Goal: Task Accomplishment & Management: Complete application form

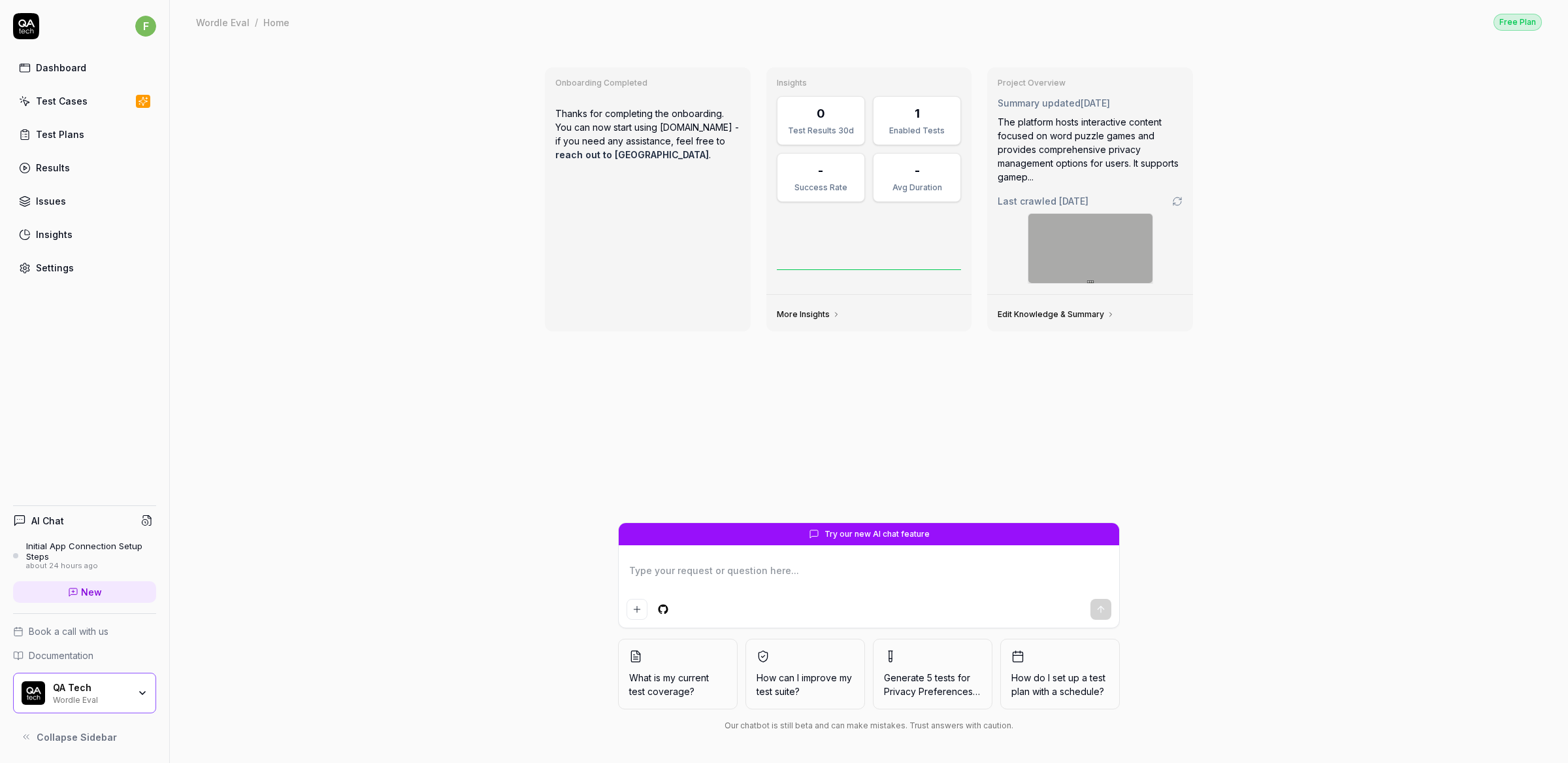
type textarea "*"
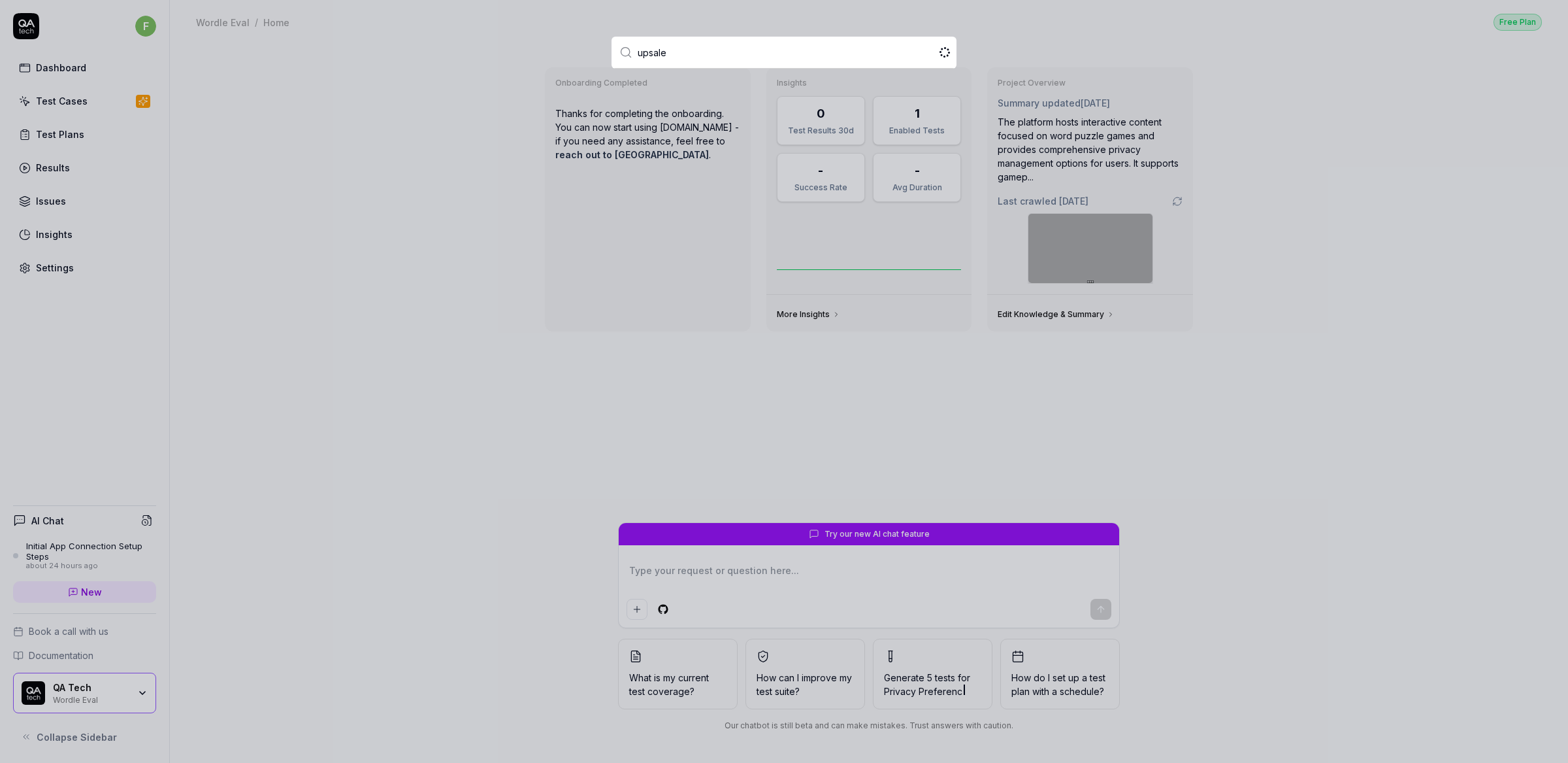
type input "upsales"
type textarea "*"
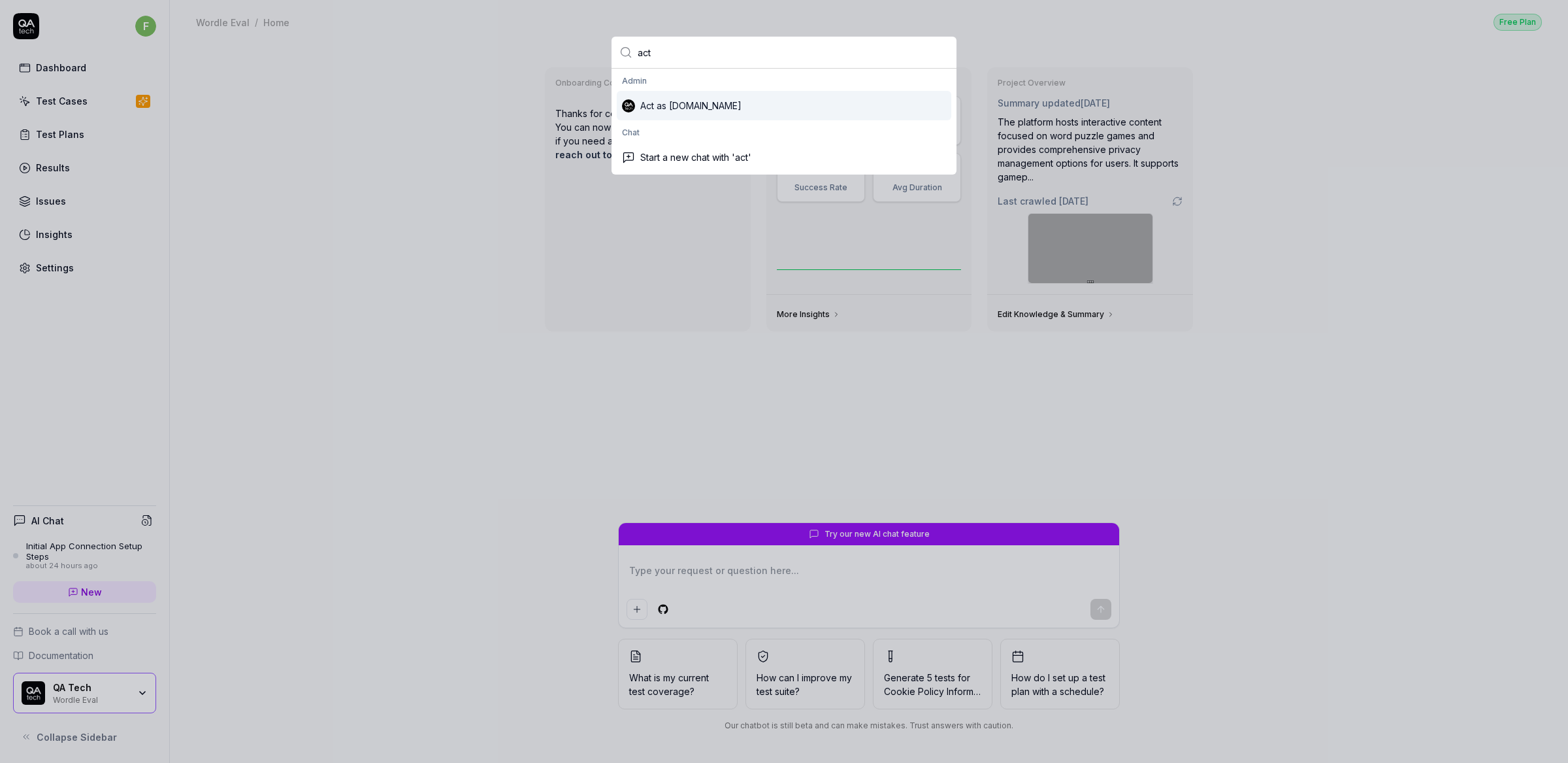
type input "act"
click at [731, 98] on div "Act as [DOMAIN_NAME]" at bounding box center [784, 106] width 335 height 30
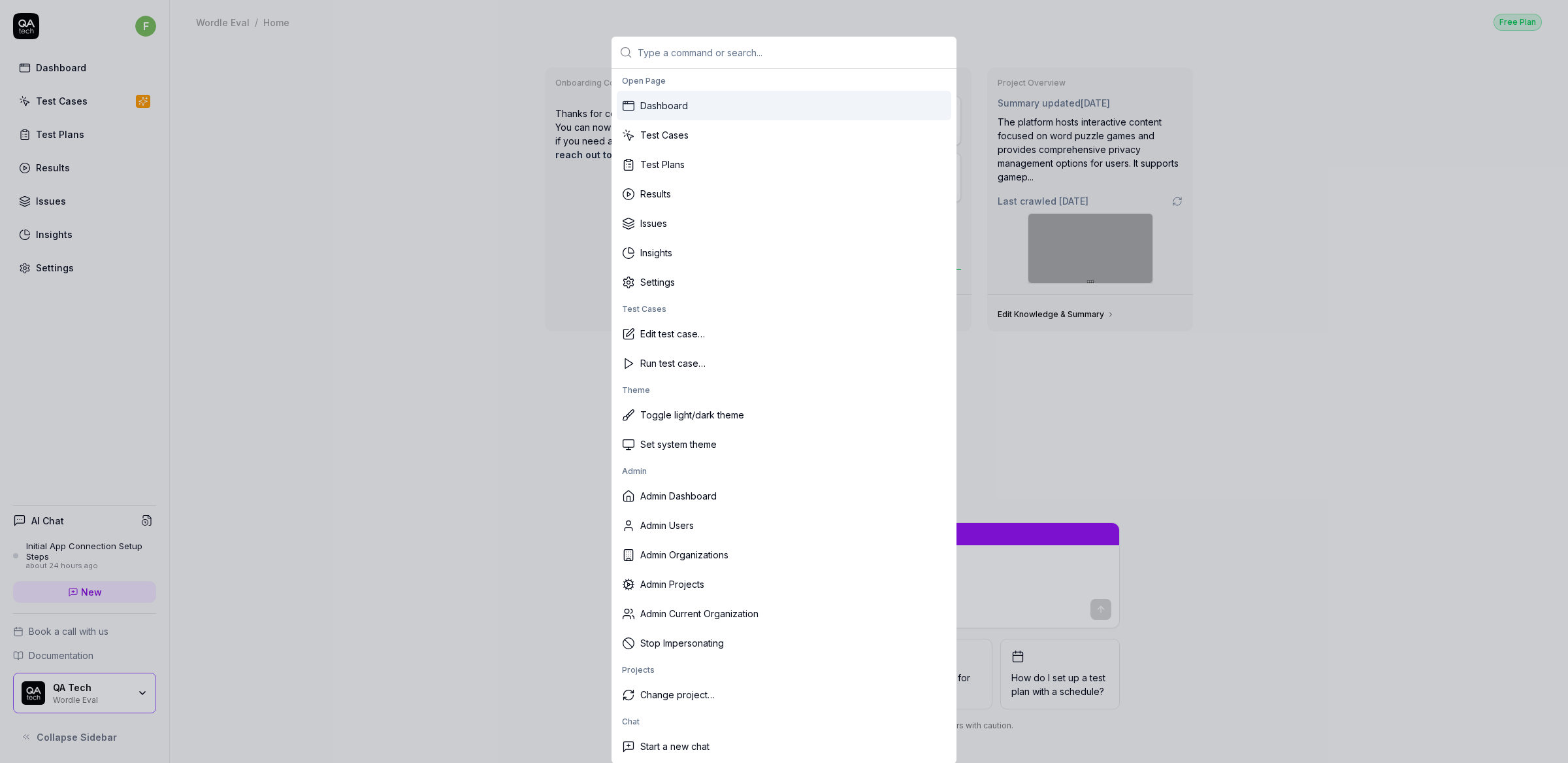
type input "u"
type textarea "*"
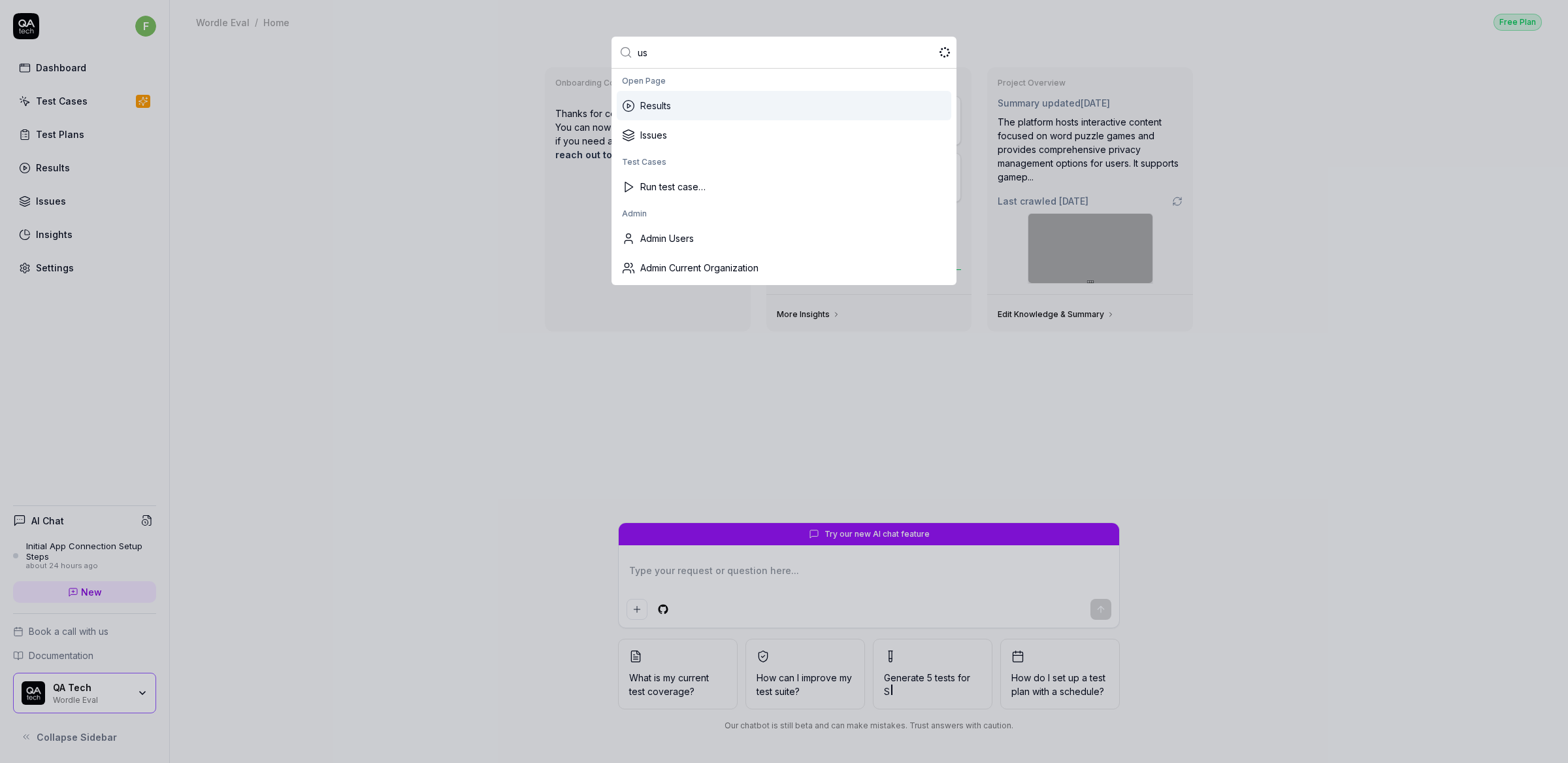
type input "u"
type textarea "*"
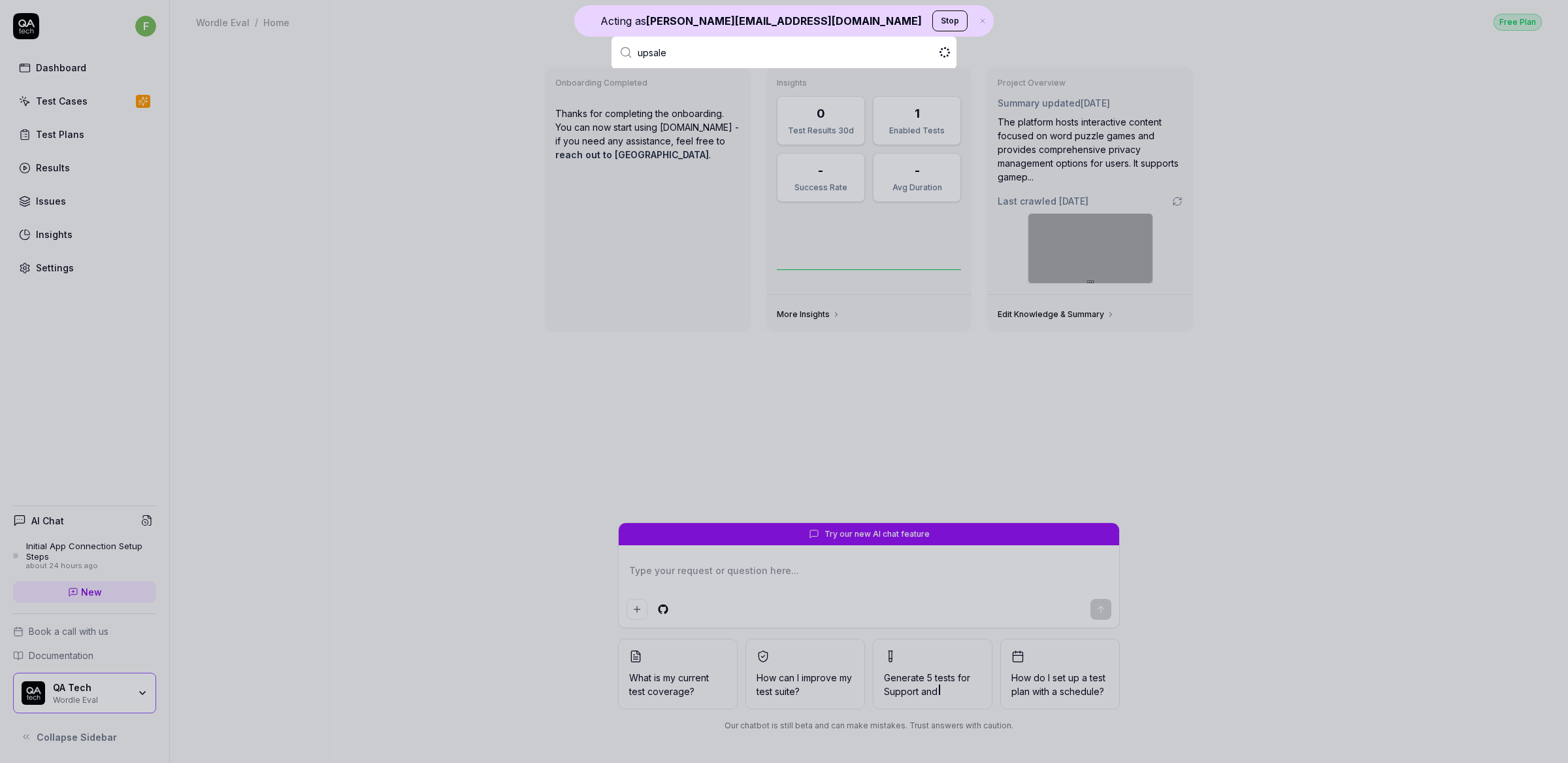
type input "upsales"
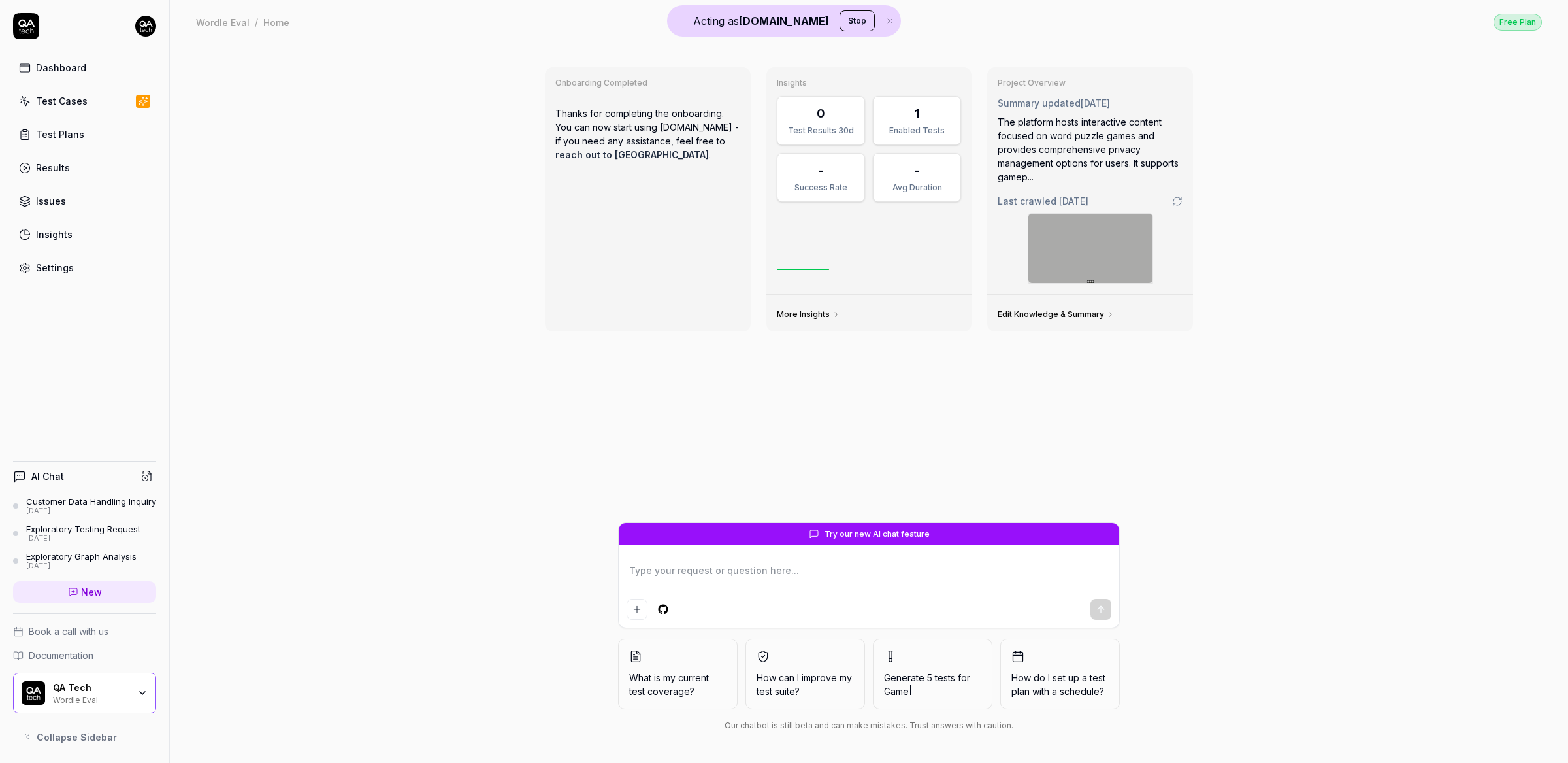
type textarea "*"
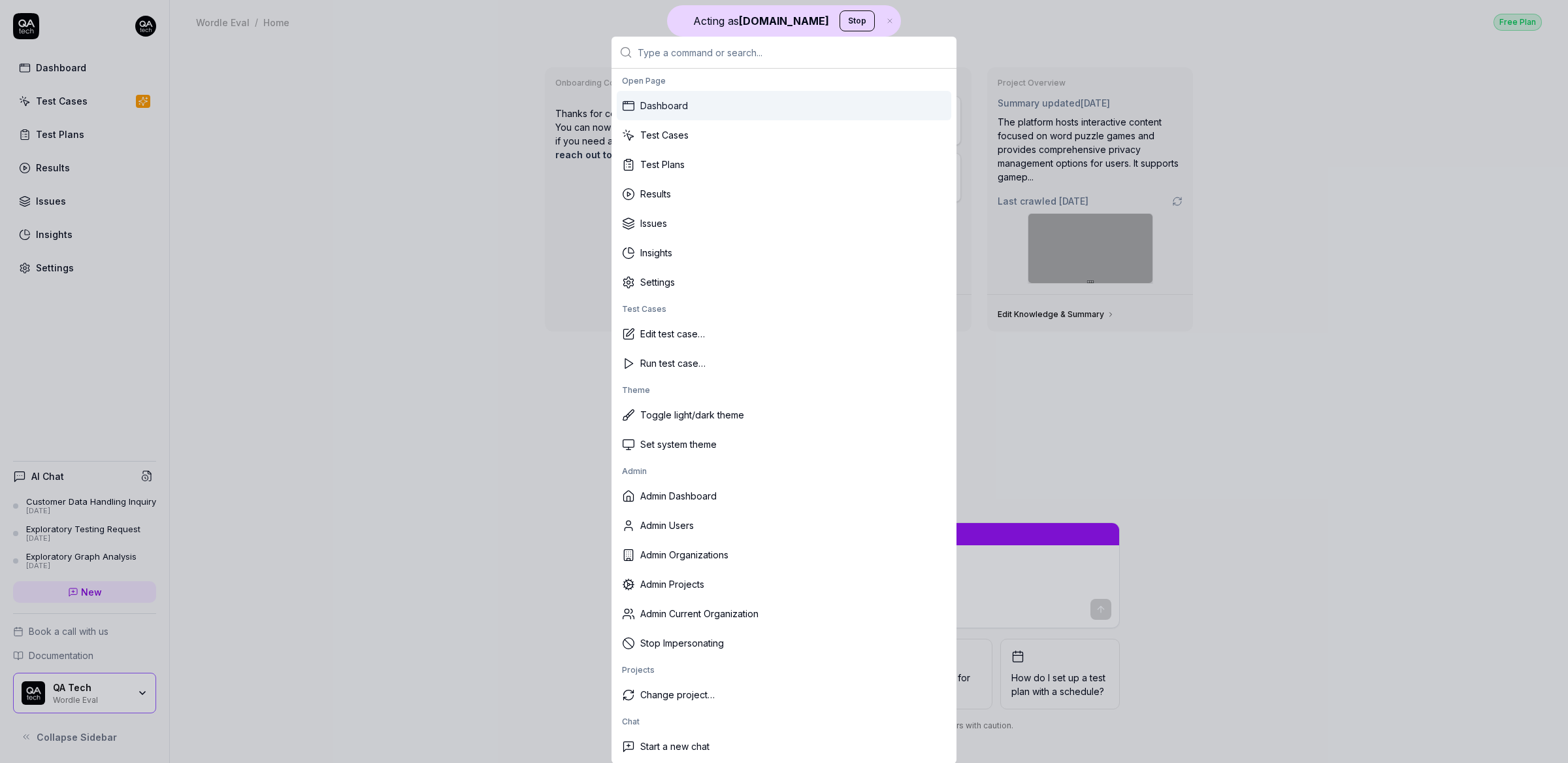
type input "u"
type textarea "*"
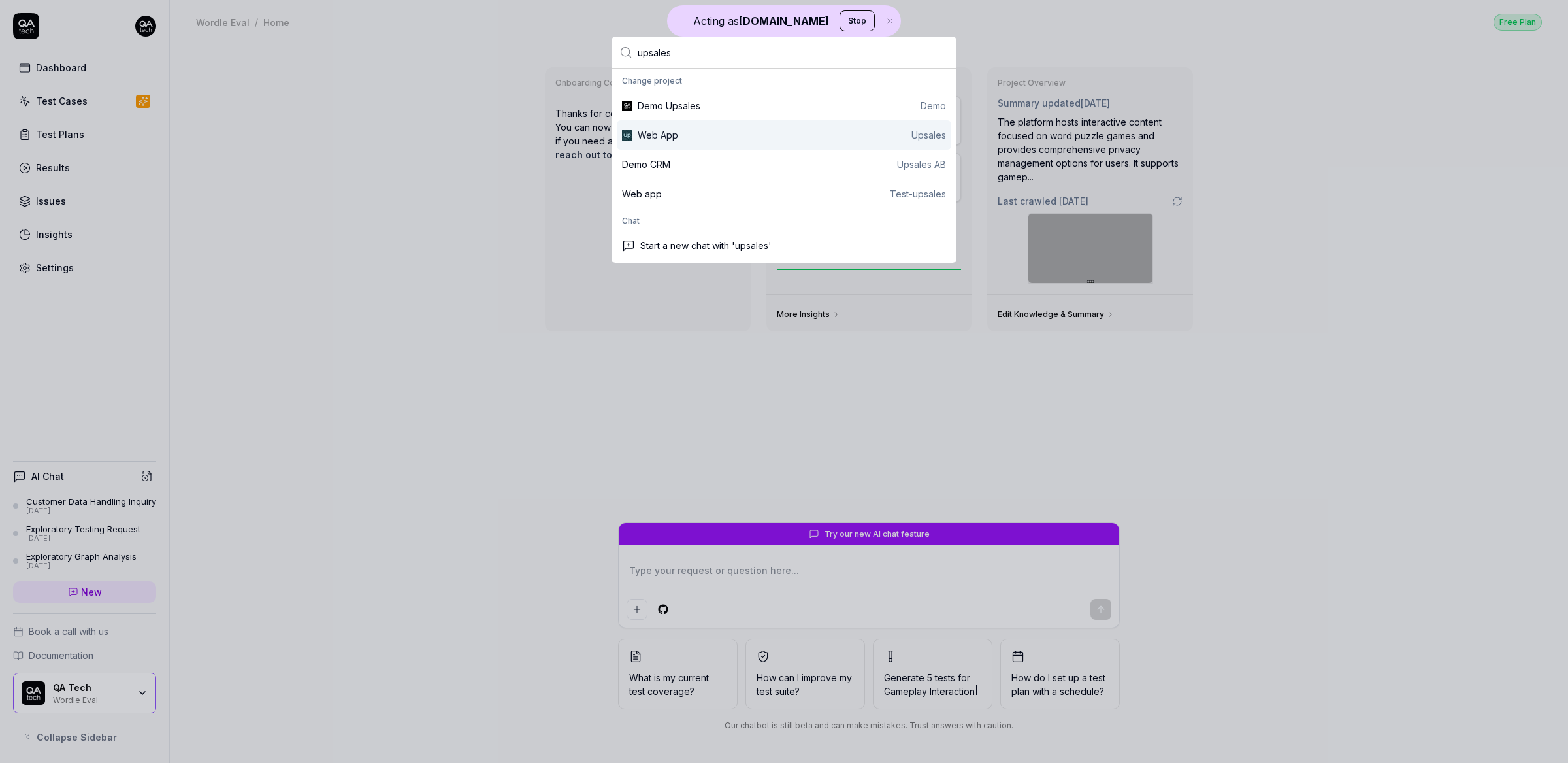
type input "upsales"
click at [658, 129] on div "Web App" at bounding box center [658, 135] width 41 height 14
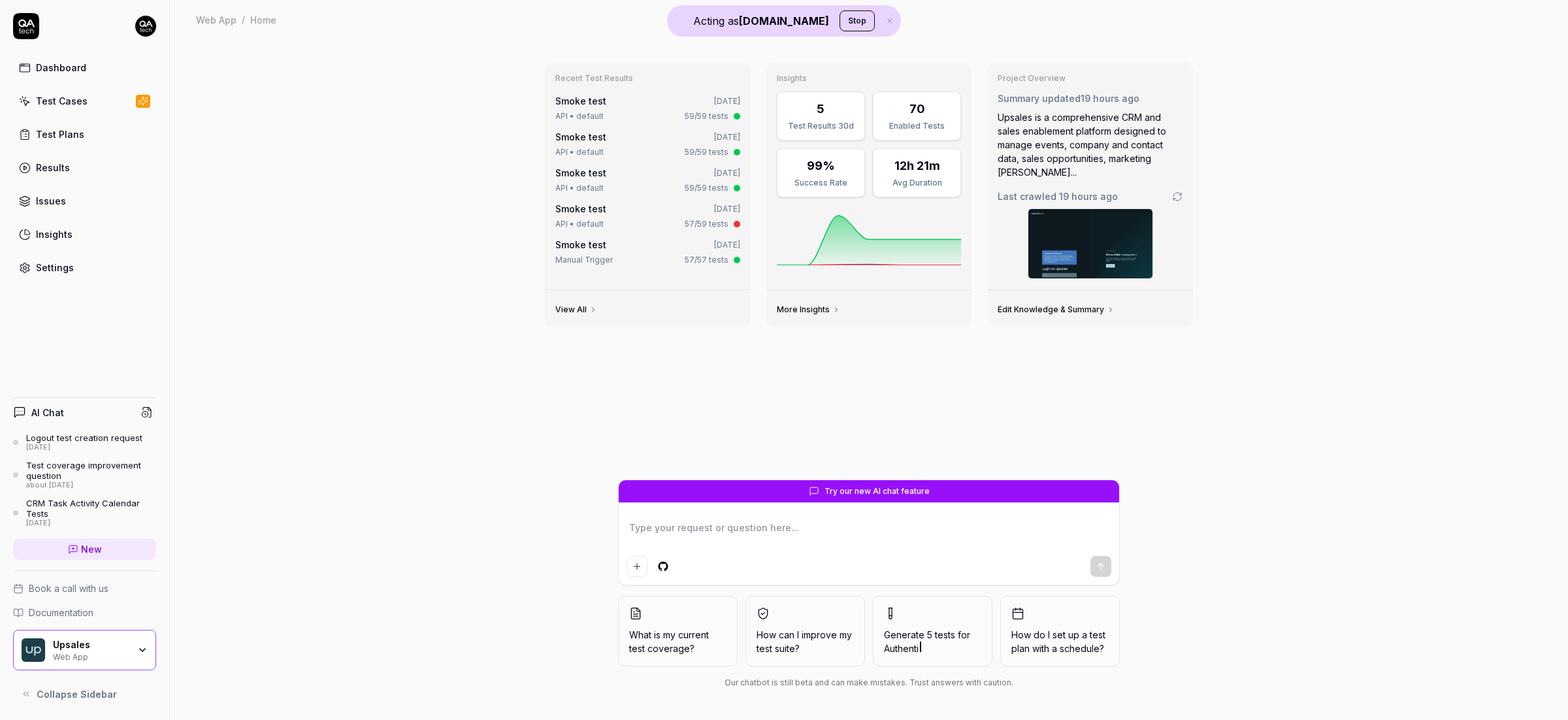
click at [62, 270] on div "Settings" at bounding box center [54, 268] width 38 height 14
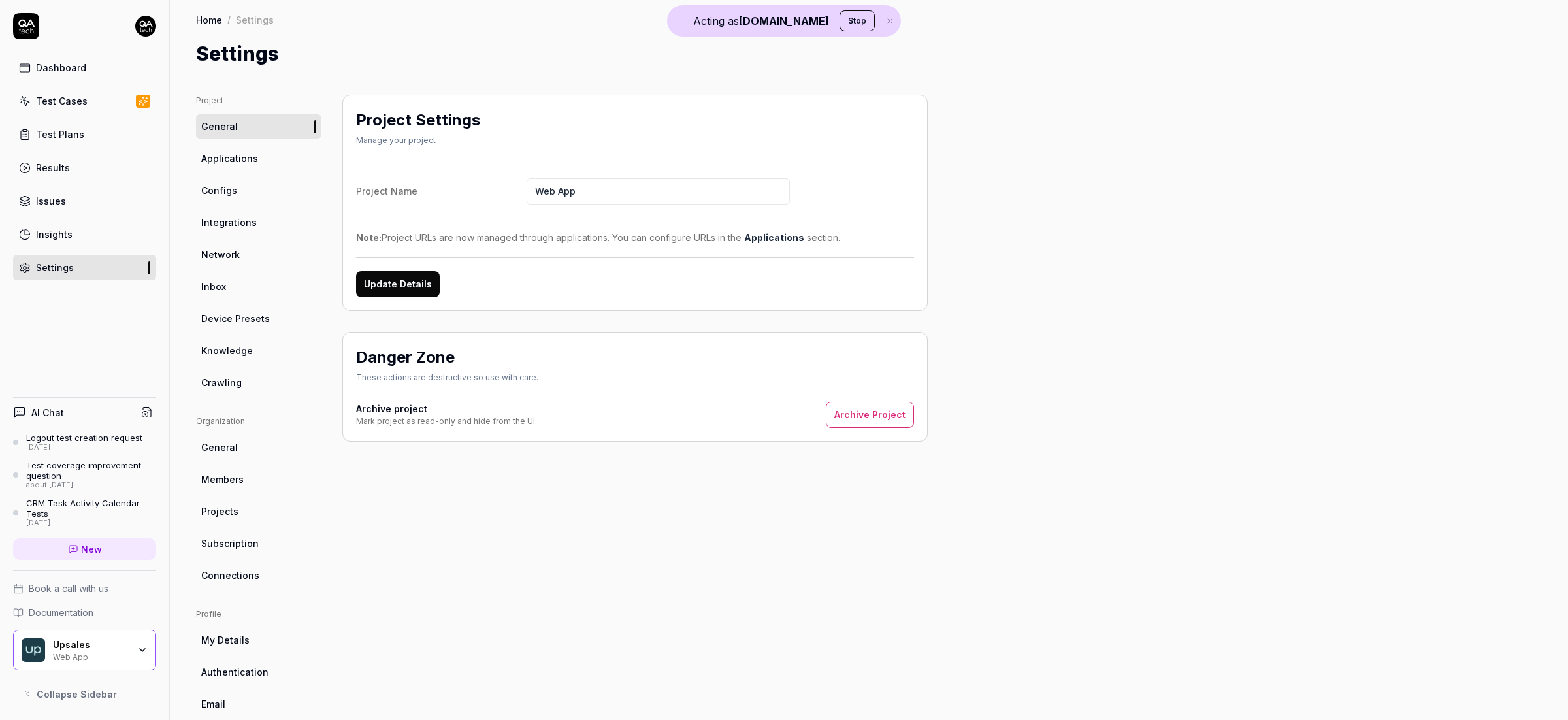
click at [250, 385] on link "Crawling" at bounding box center [258, 382] width 125 height 24
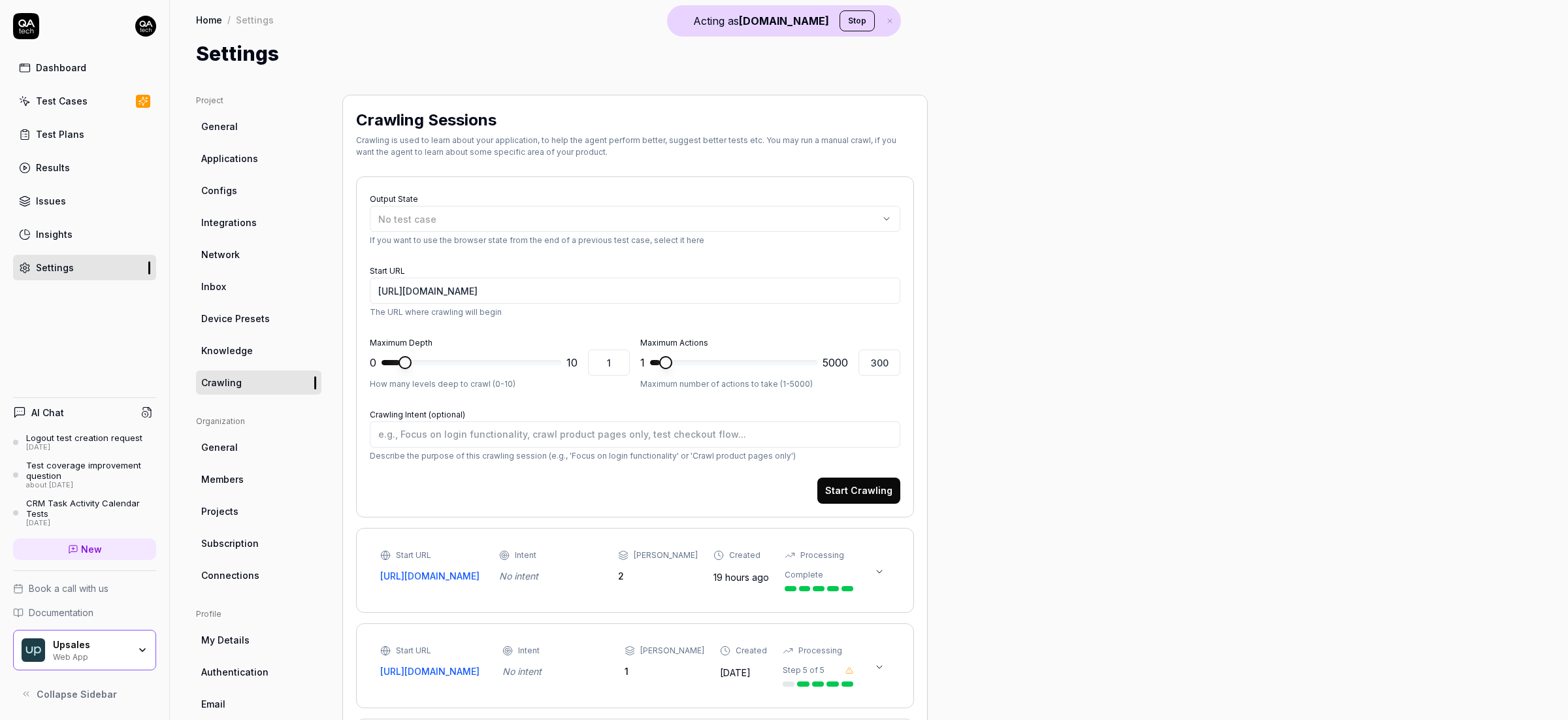
click at [252, 347] on link "Knowledge" at bounding box center [258, 351] width 125 height 24
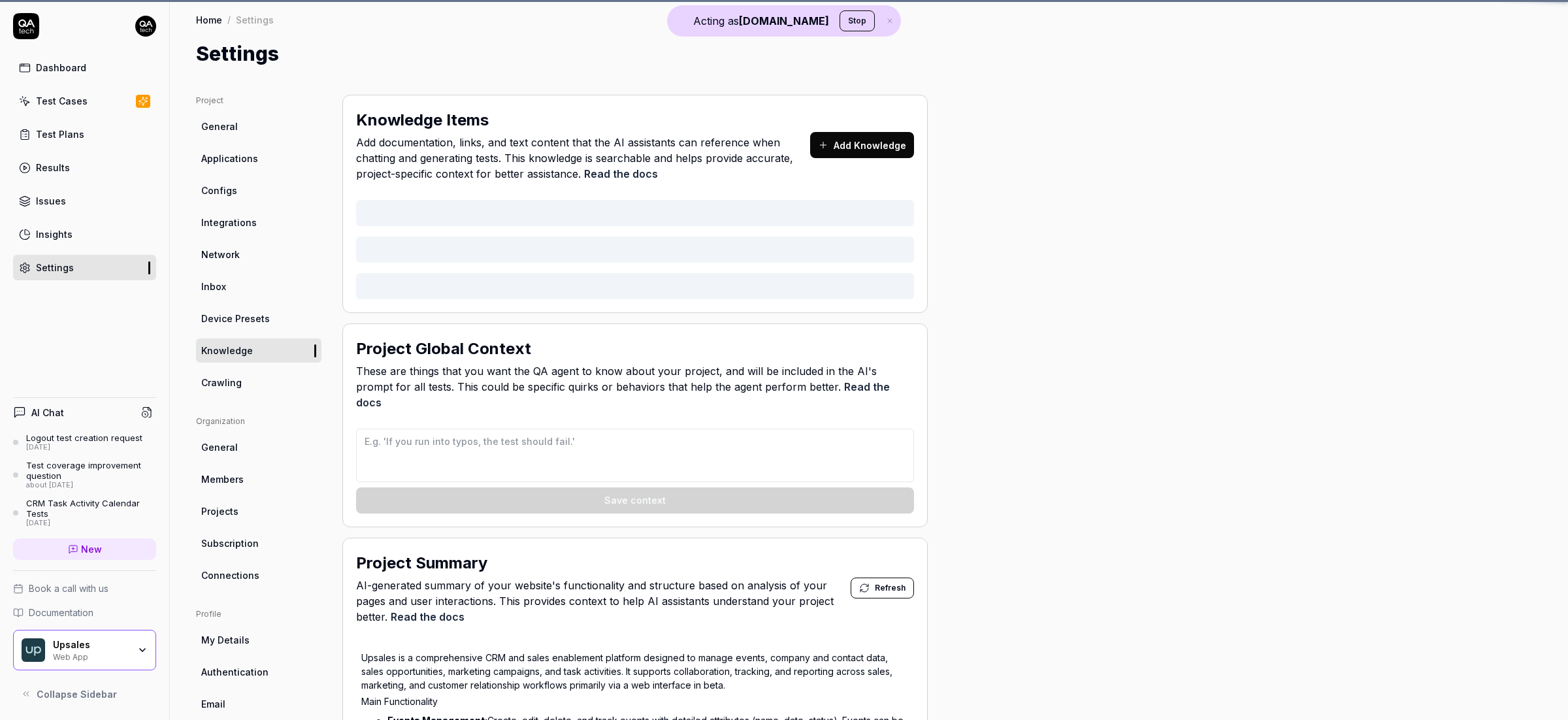
type textarea "*"
type textarea "## QA AI Agent Context for Upsales ### Data Input Rules - When generating names…"
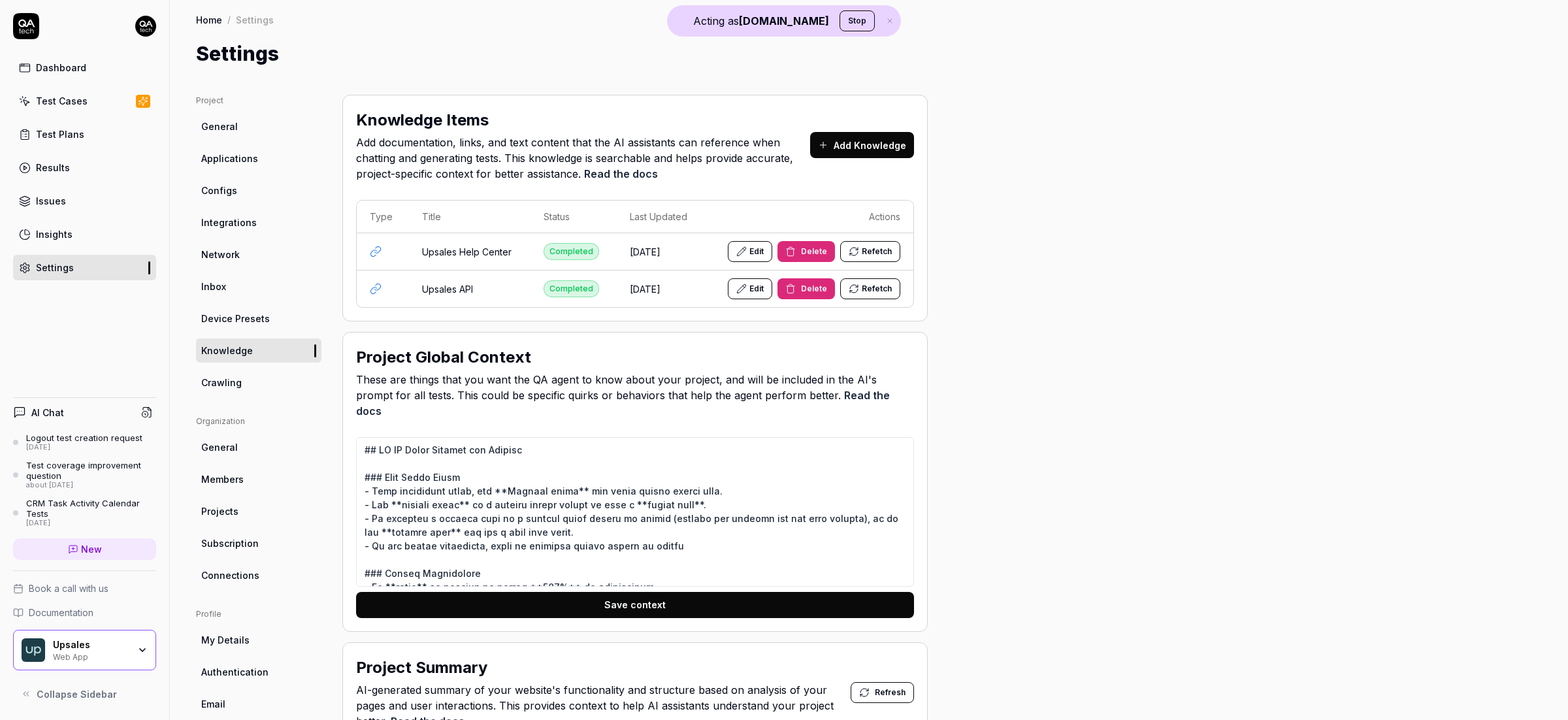
click at [83, 90] on link "Test Cases" at bounding box center [84, 101] width 143 height 26
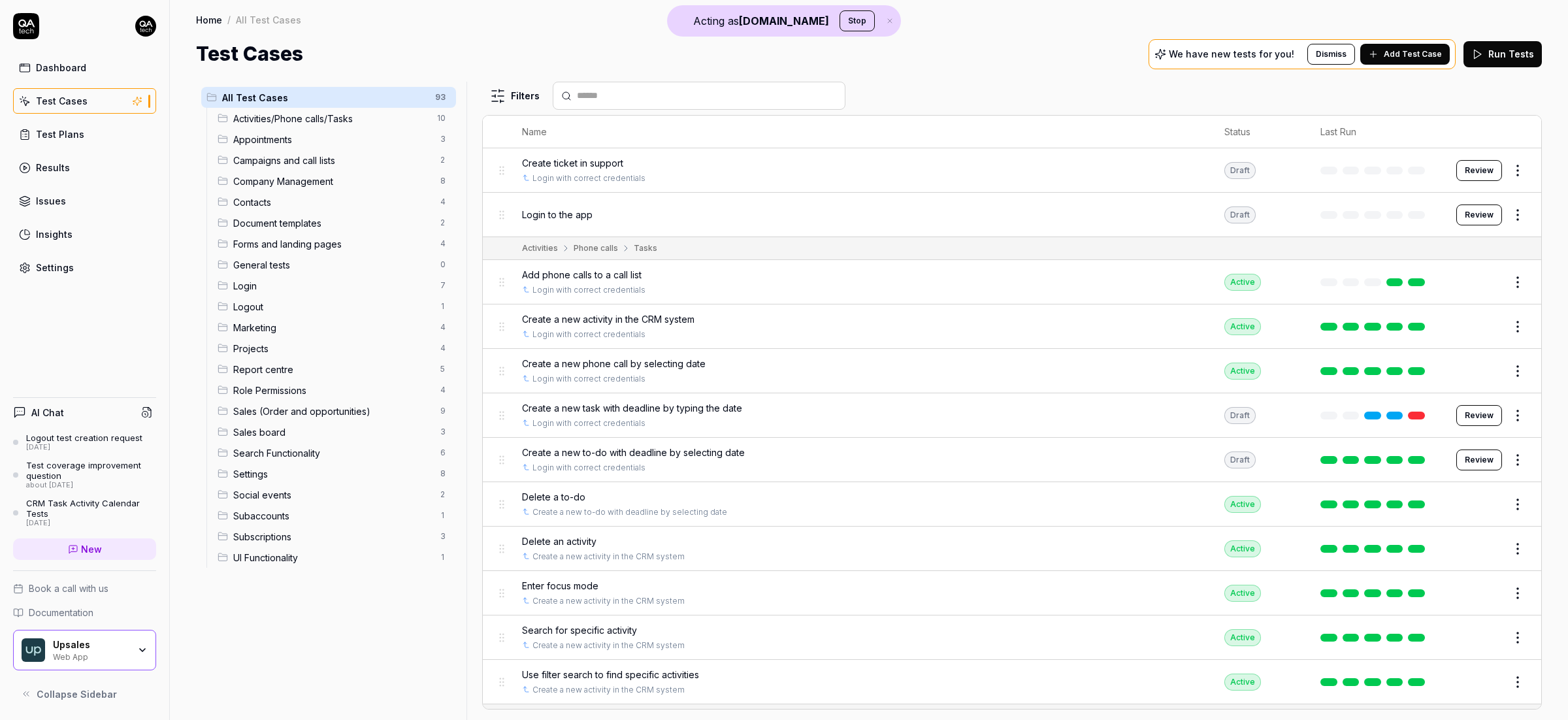
click at [1395, 59] on span "Add Test Case" at bounding box center [1413, 54] width 58 height 12
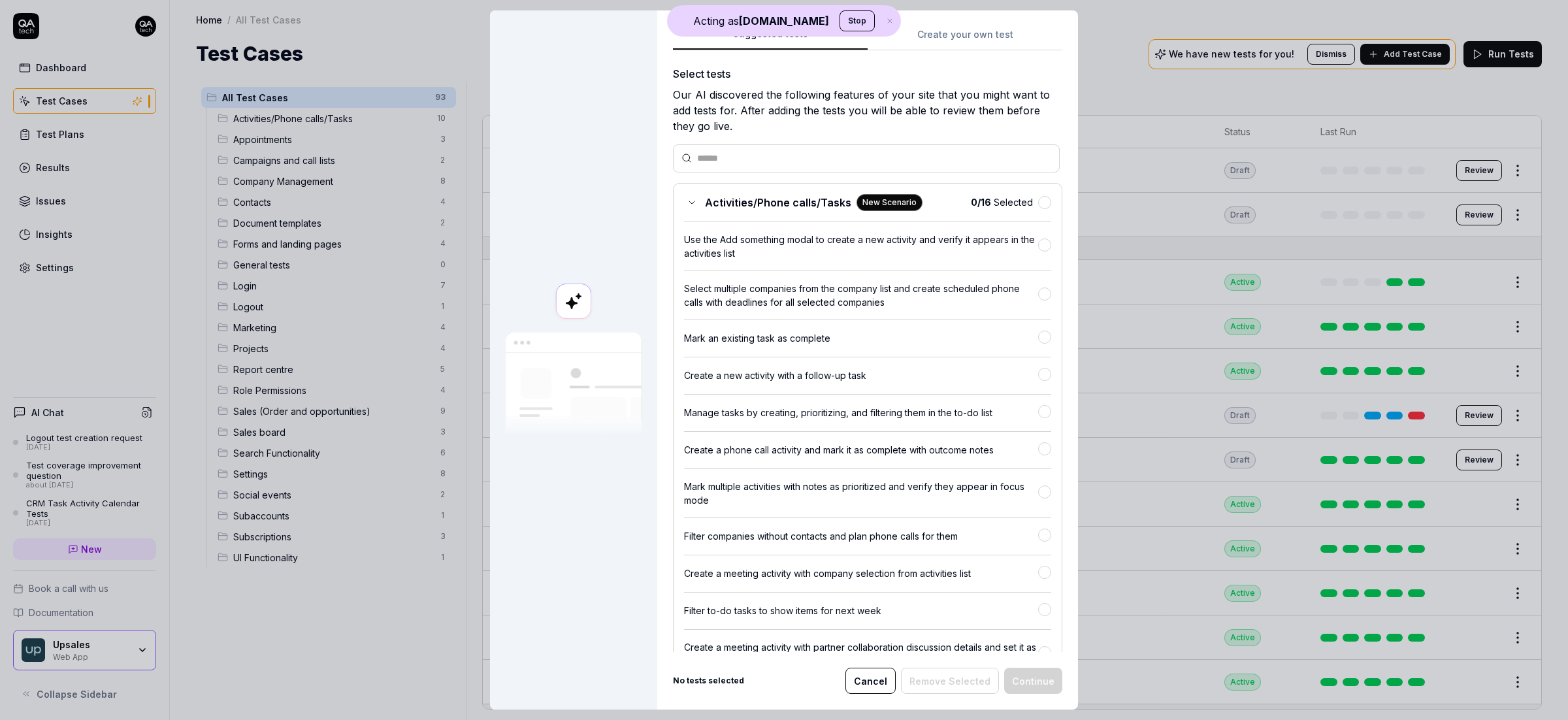
click at [985, 29] on div "Suggested tests Suggested tests Create your own test Select tests Our AI discov…" at bounding box center [784, 360] width 1568 height 720
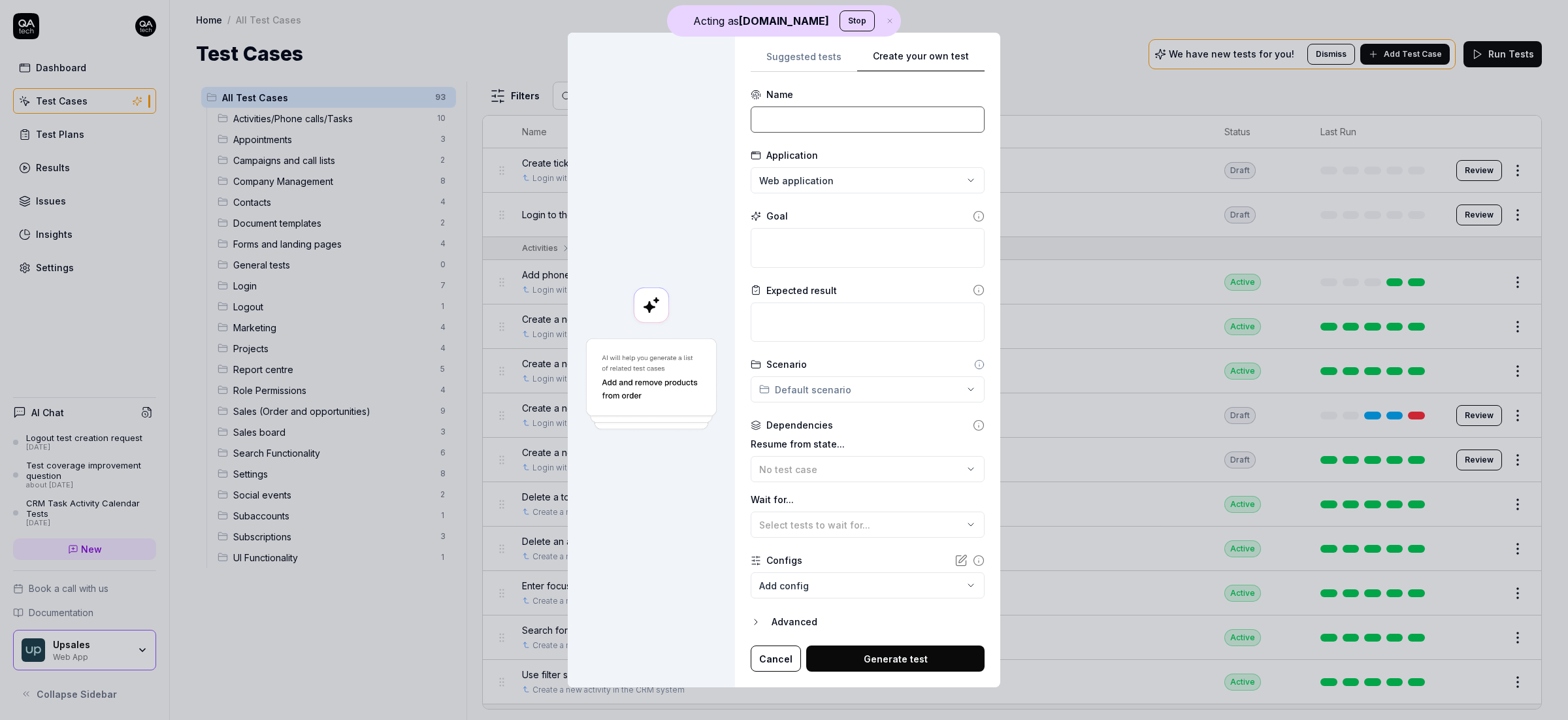
click at [845, 123] on input at bounding box center [867, 120] width 234 height 26
type input "Login"
click at [847, 253] on textarea at bounding box center [867, 248] width 234 height 40
type textarea "*"
type textarea "L"
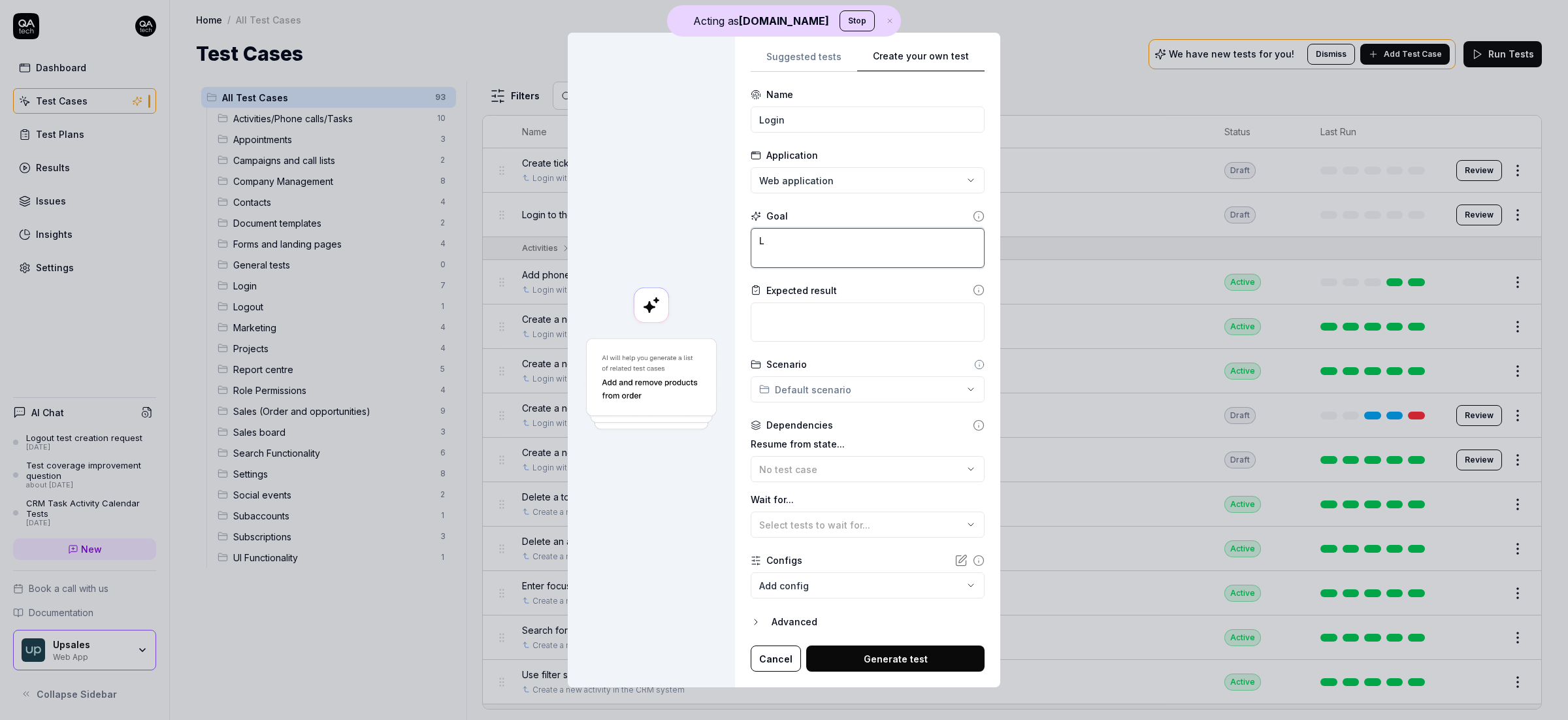
type textarea "*"
type textarea "Lo"
type textarea "*"
type textarea "Log"
type textarea "*"
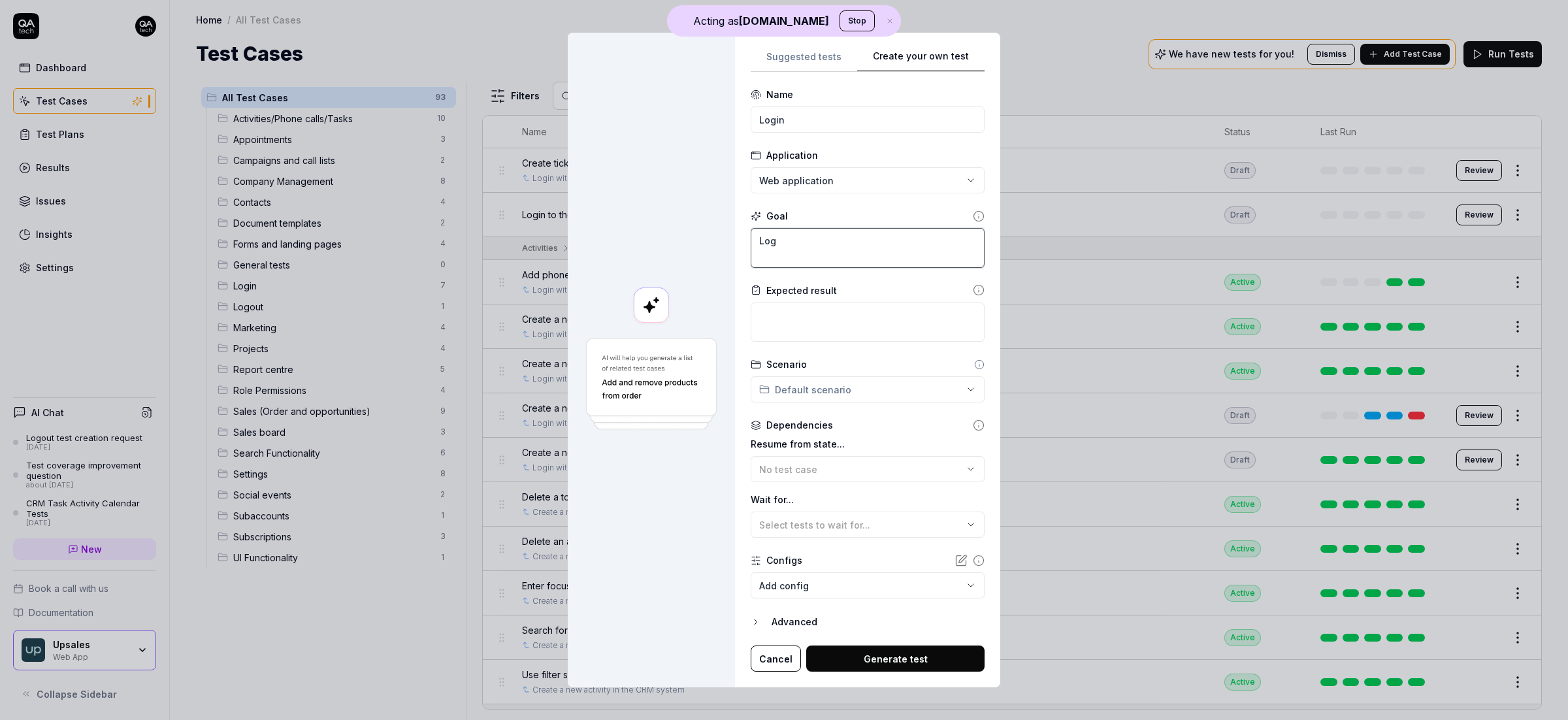
type textarea "Logi"
type textarea "*"
type textarea "Login"
type textarea "*"
type textarea "Login"
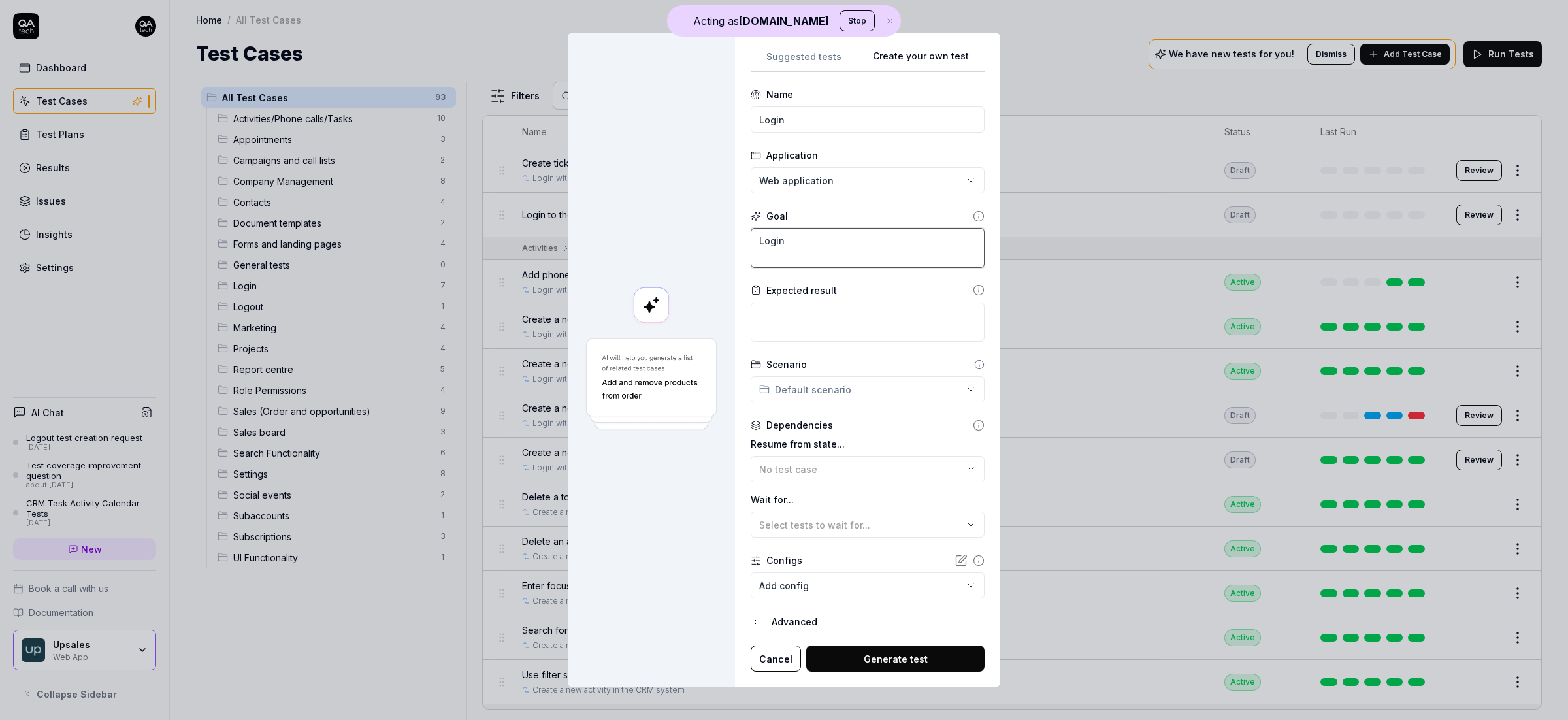
type textarea "*"
type textarea "Login t"
type textarea "*"
type textarea "Login to"
type textarea "*"
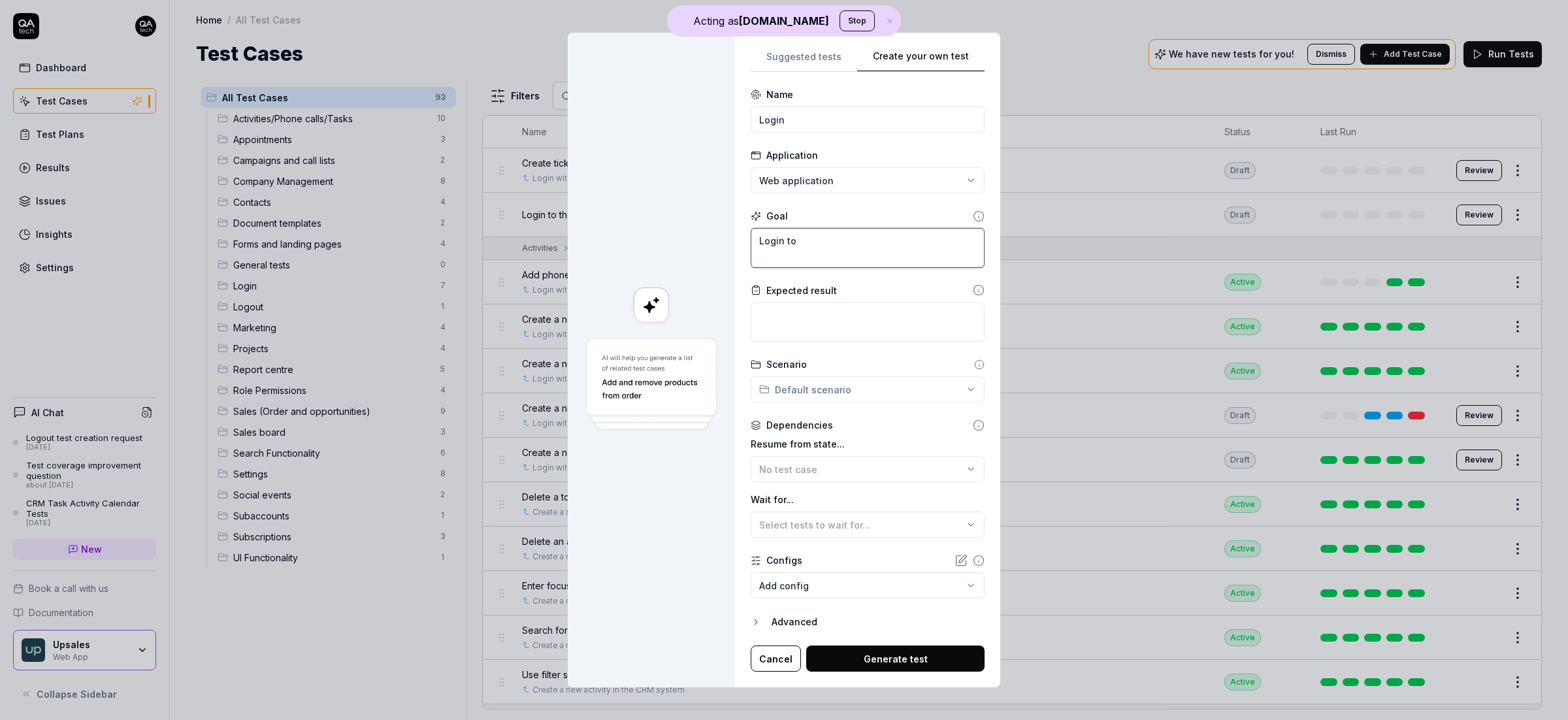
type textarea "Login to"
type textarea "*"
type textarea "Login to t"
type textarea "*"
type textarea "Login to th"
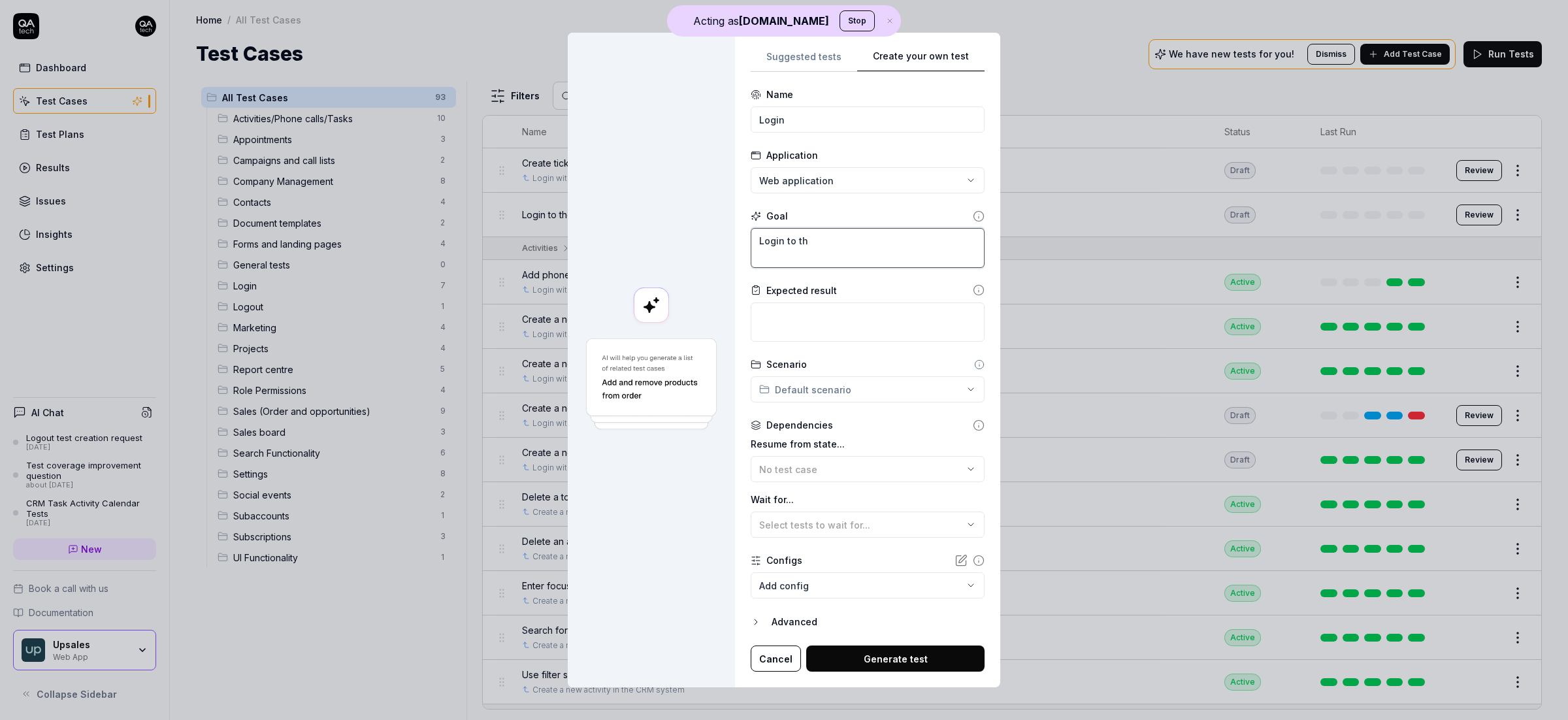
type textarea "*"
type textarea "Login to the"
type textarea "*"
type textarea "Login to the"
type textarea "*"
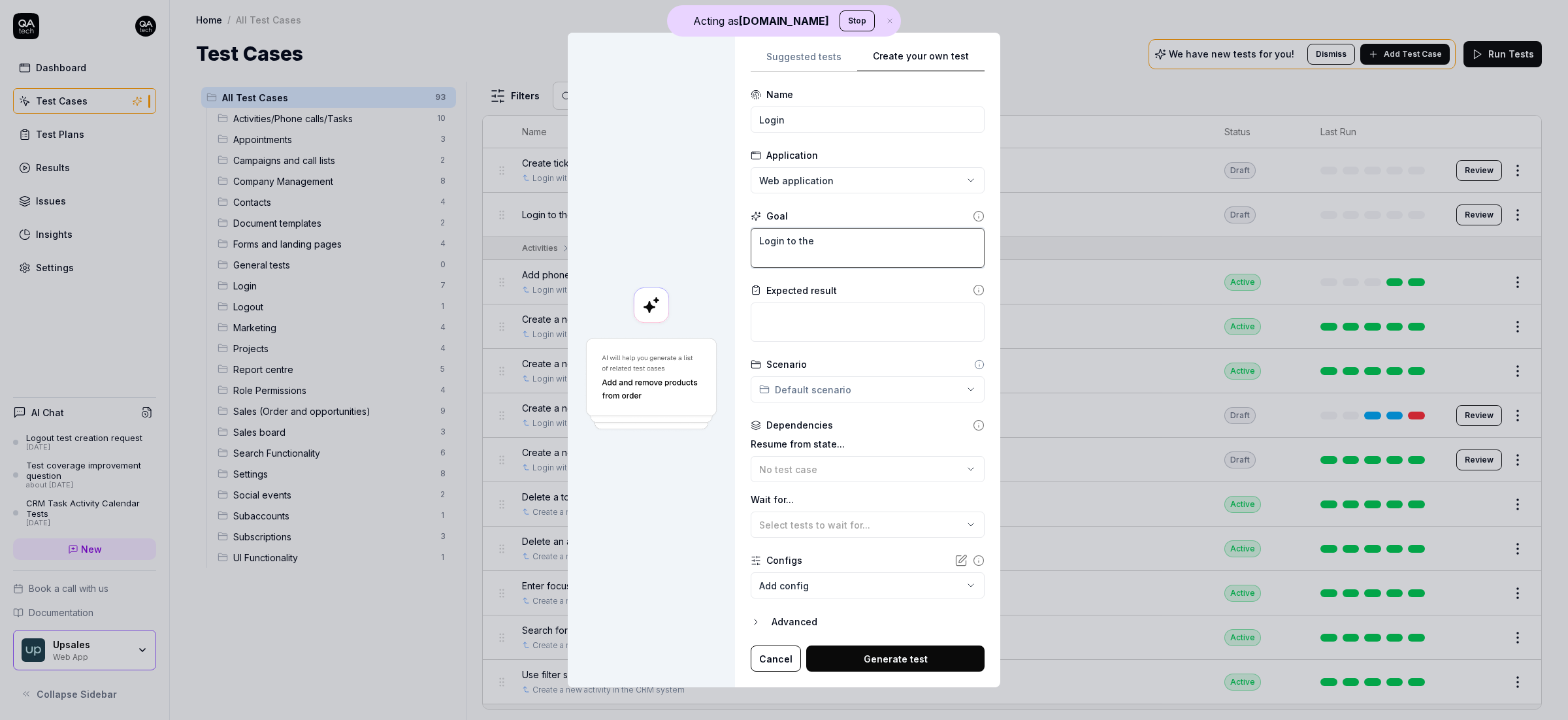
type textarea "Login to the a"
type textarea "*"
type textarea "Login to the ap"
type textarea "*"
type textarea "Login to the app"
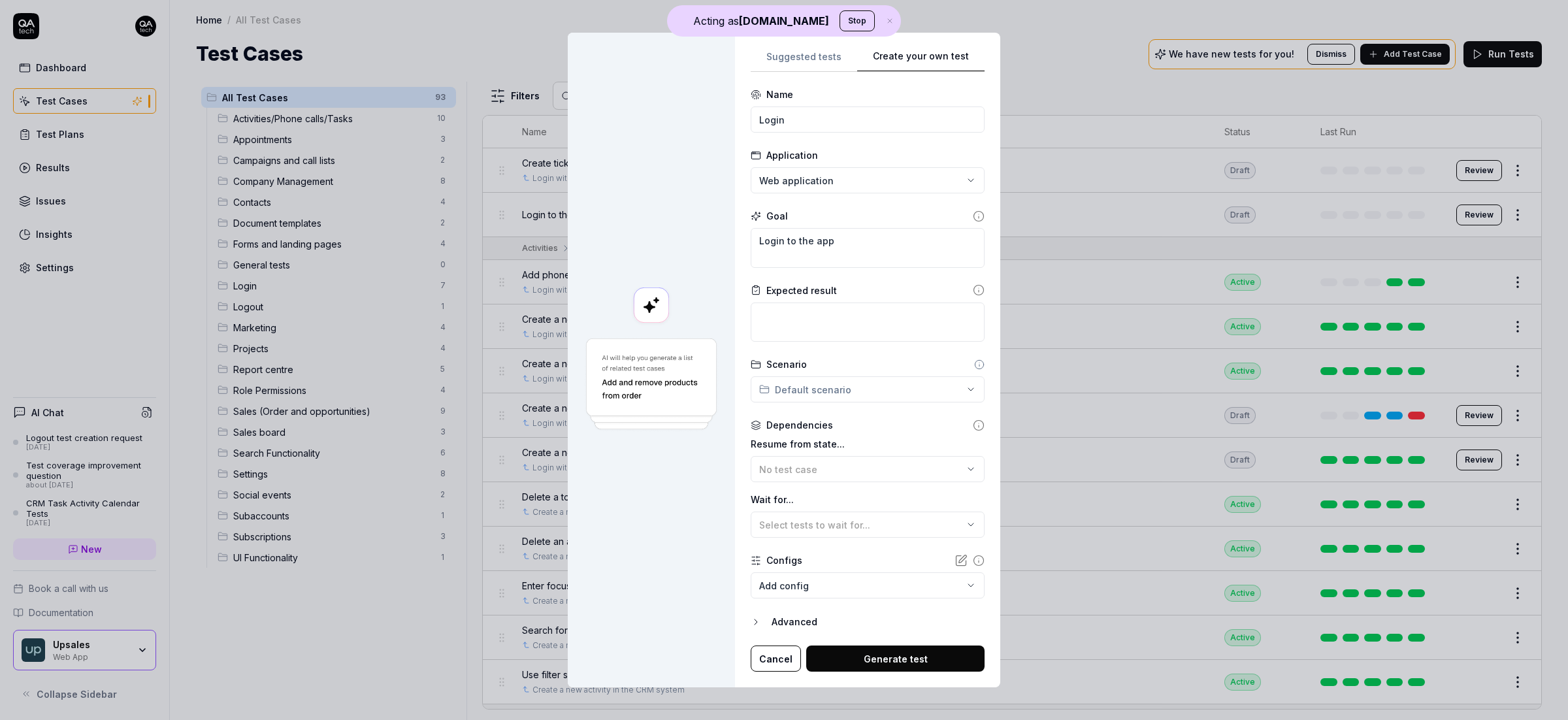
click at [847, 281] on form "**********" at bounding box center [867, 379] width 234 height 584
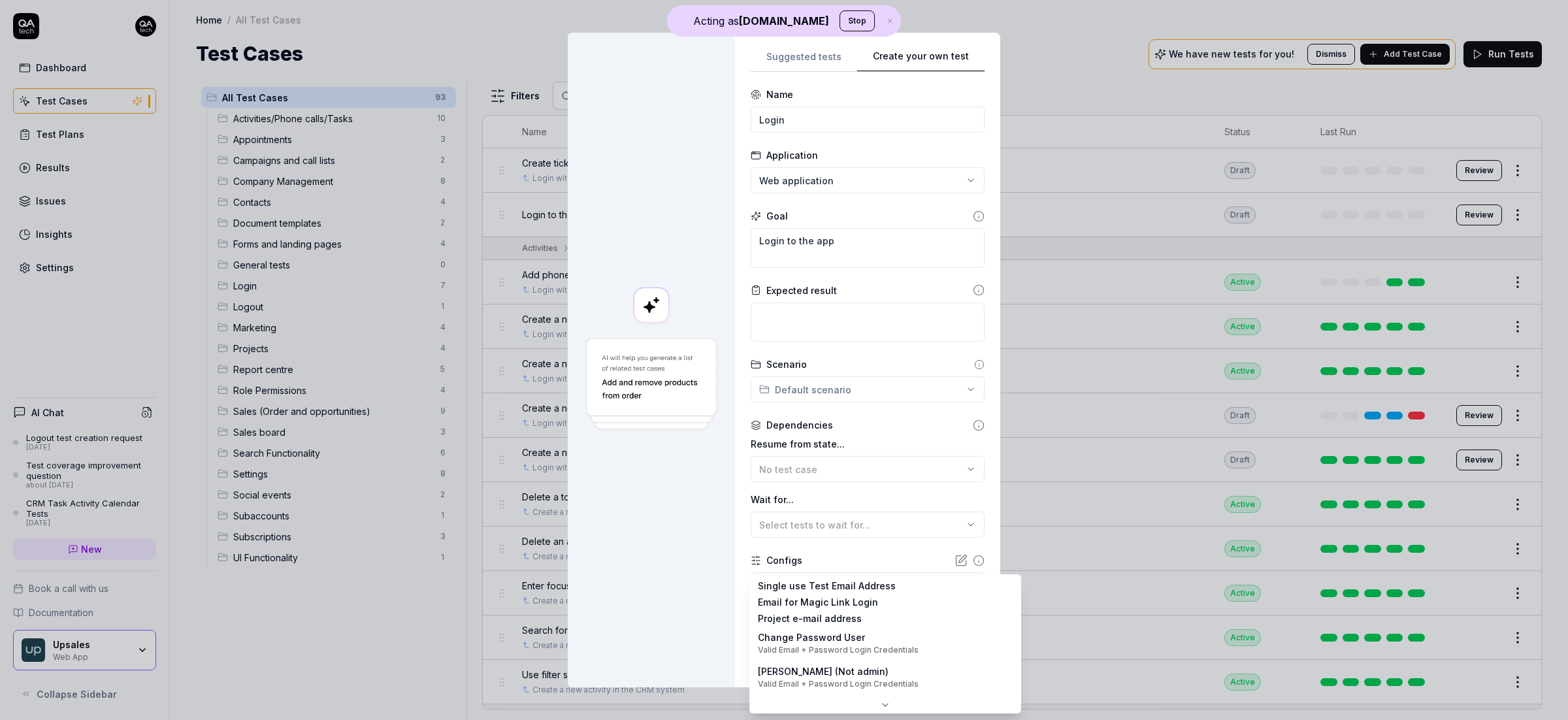
click at [908, 580] on body "Acting as QA.tech Stop Dashboard Test Cases Test Plans Results Issues Insights …" at bounding box center [784, 360] width 1568 height 720
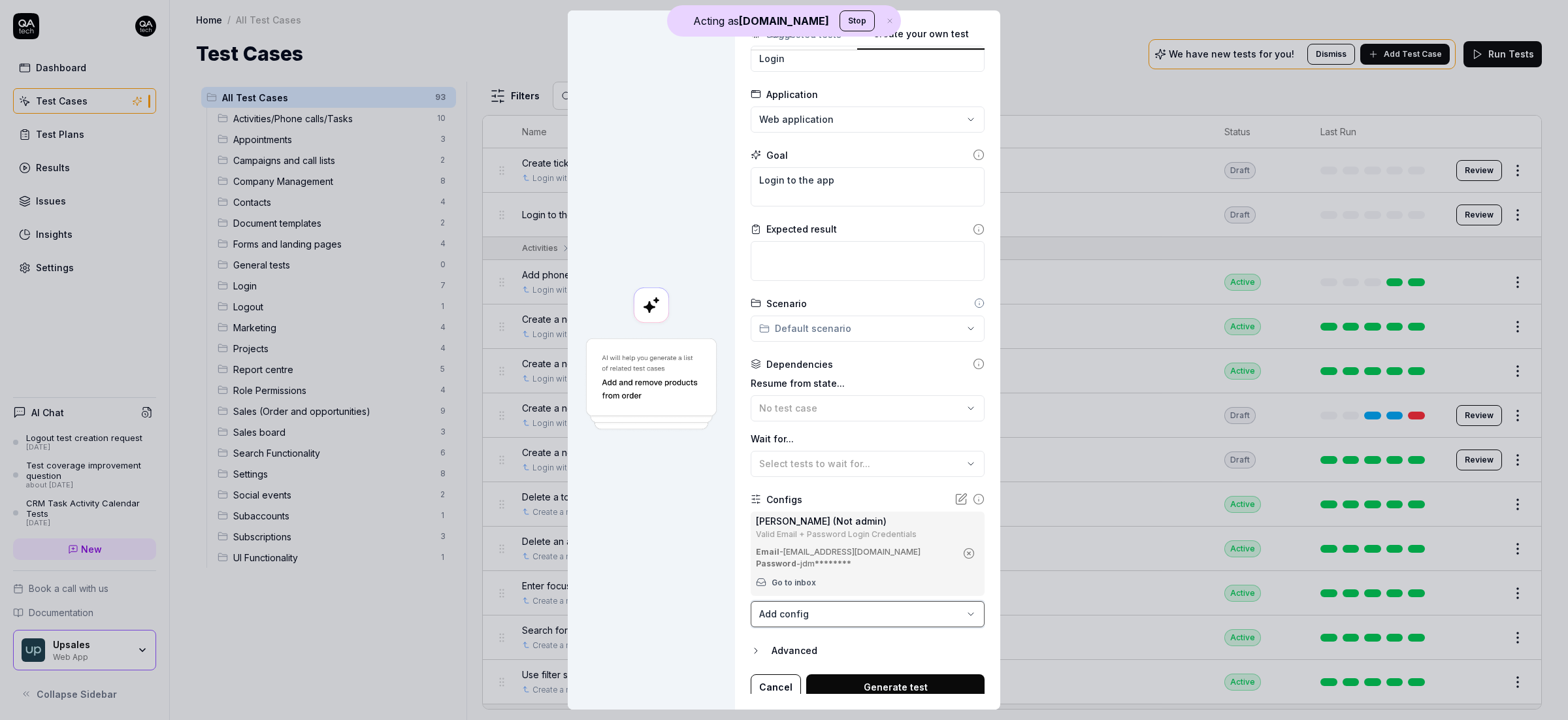
scroll to position [43, 0]
click at [930, 678] on button "Generate test" at bounding box center [895, 682] width 179 height 26
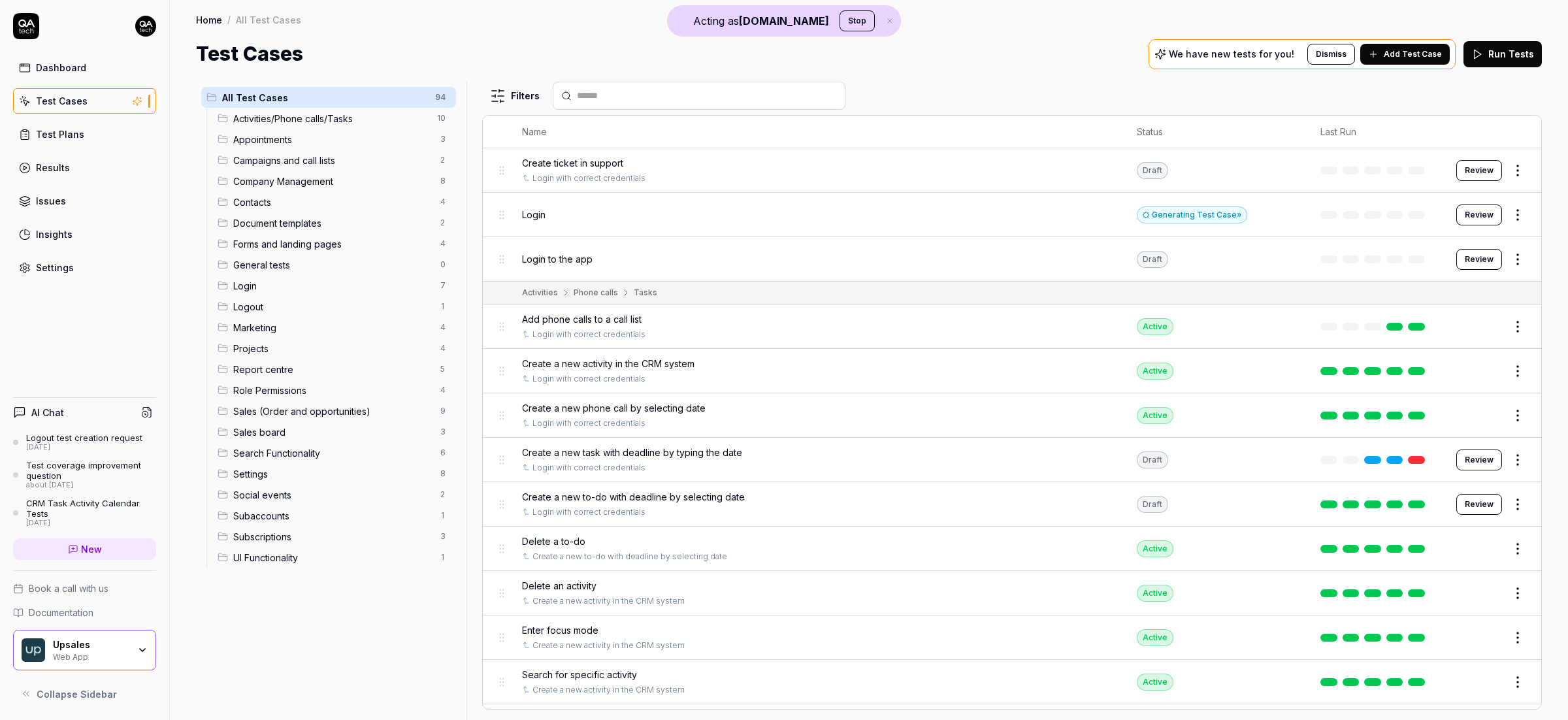
click at [1507, 213] on html "Acting as QA.tech Stop Dashboard Test Cases Test Plans Results Issues Insights …" at bounding box center [784, 360] width 1568 height 720
click at [1429, 325] on div "Edit" at bounding box center [1450, 328] width 124 height 29
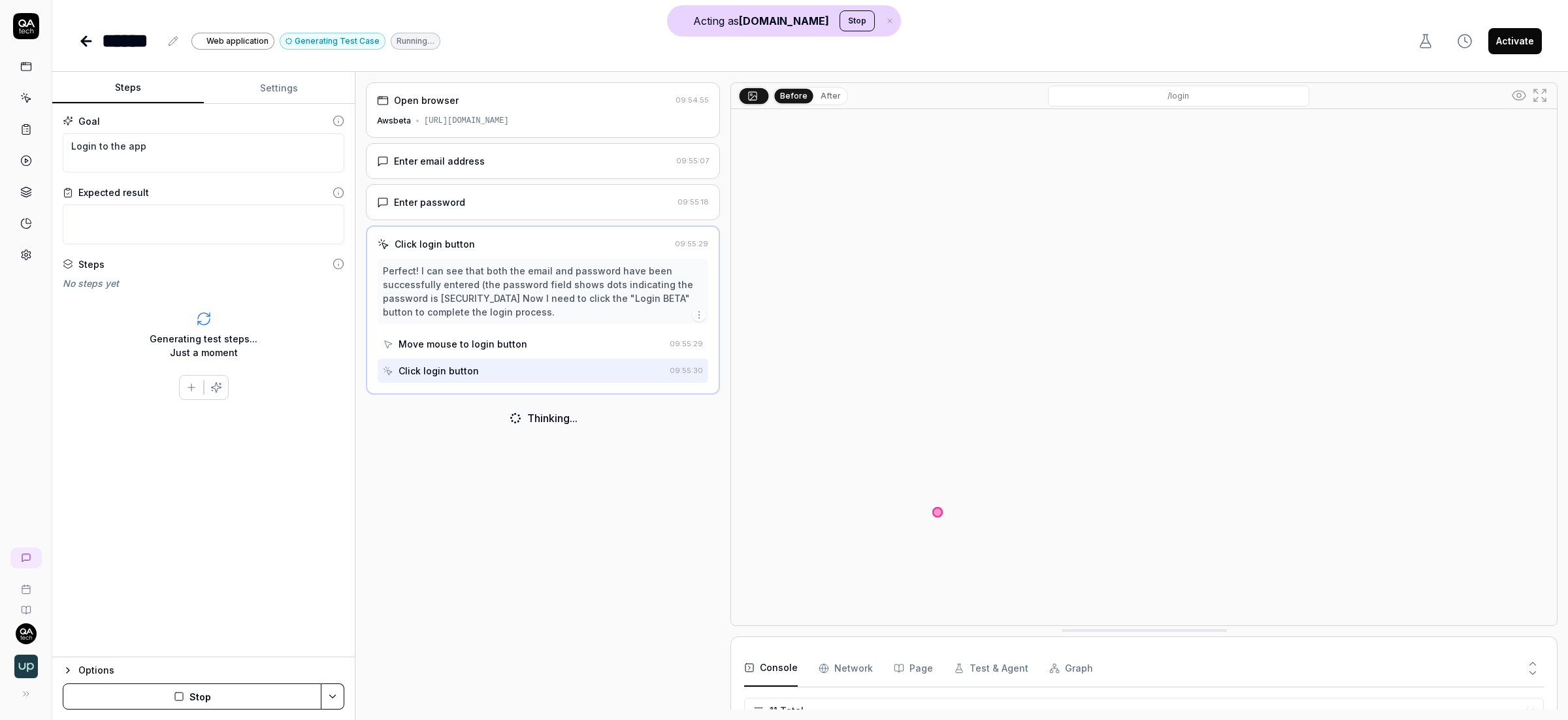
scroll to position [217, 0]
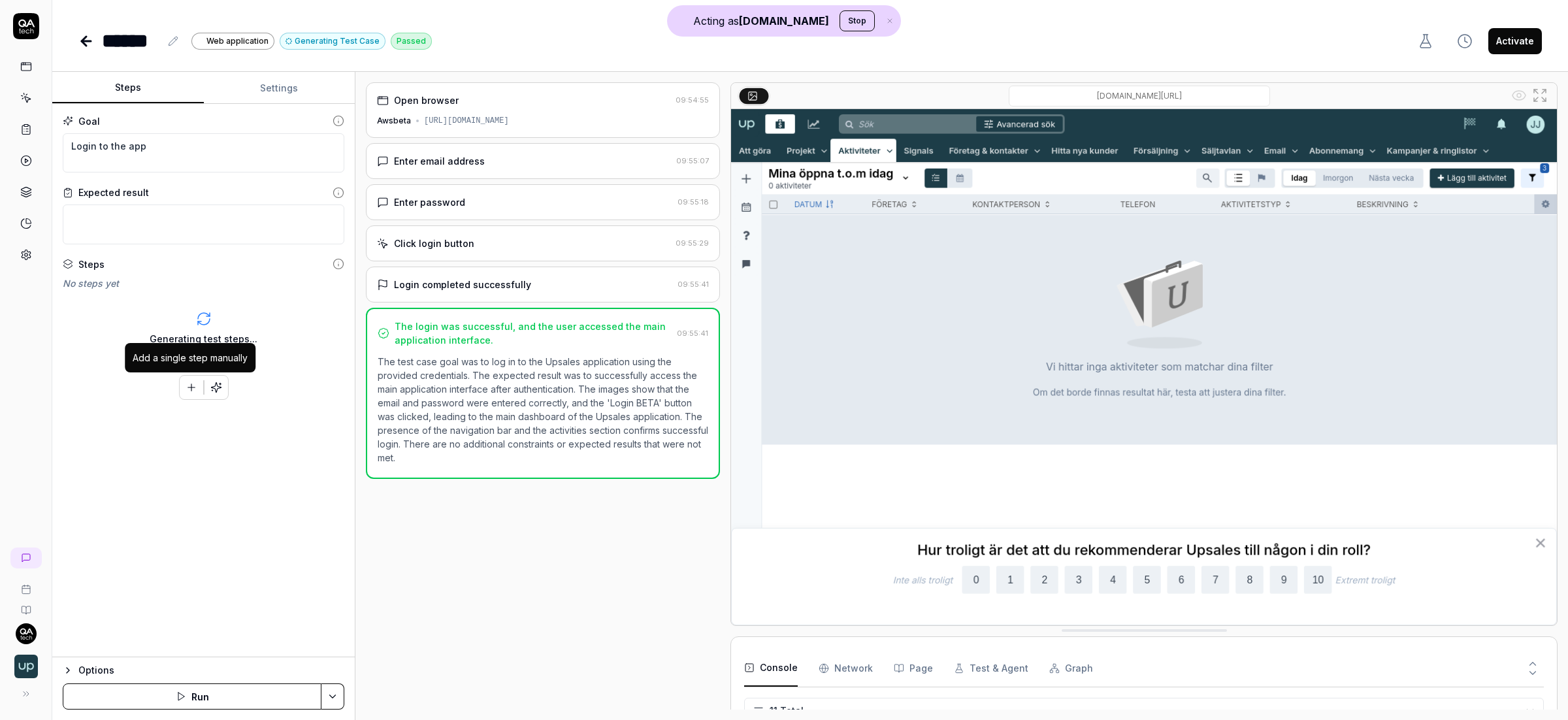
click at [196, 387] on icon "button" at bounding box center [192, 387] width 12 height 12
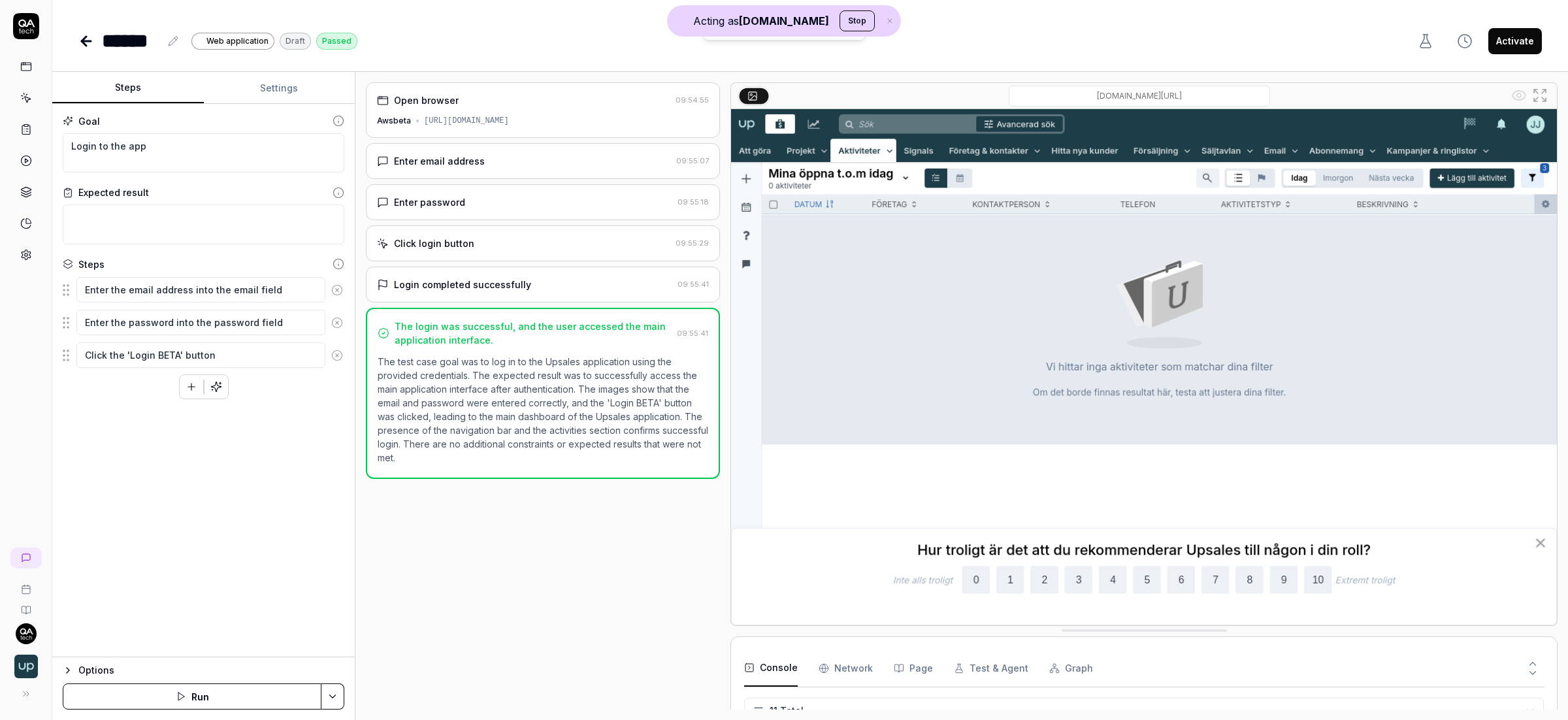
type textarea "*"
click at [21, 96] on icon at bounding box center [27, 98] width 12 height 12
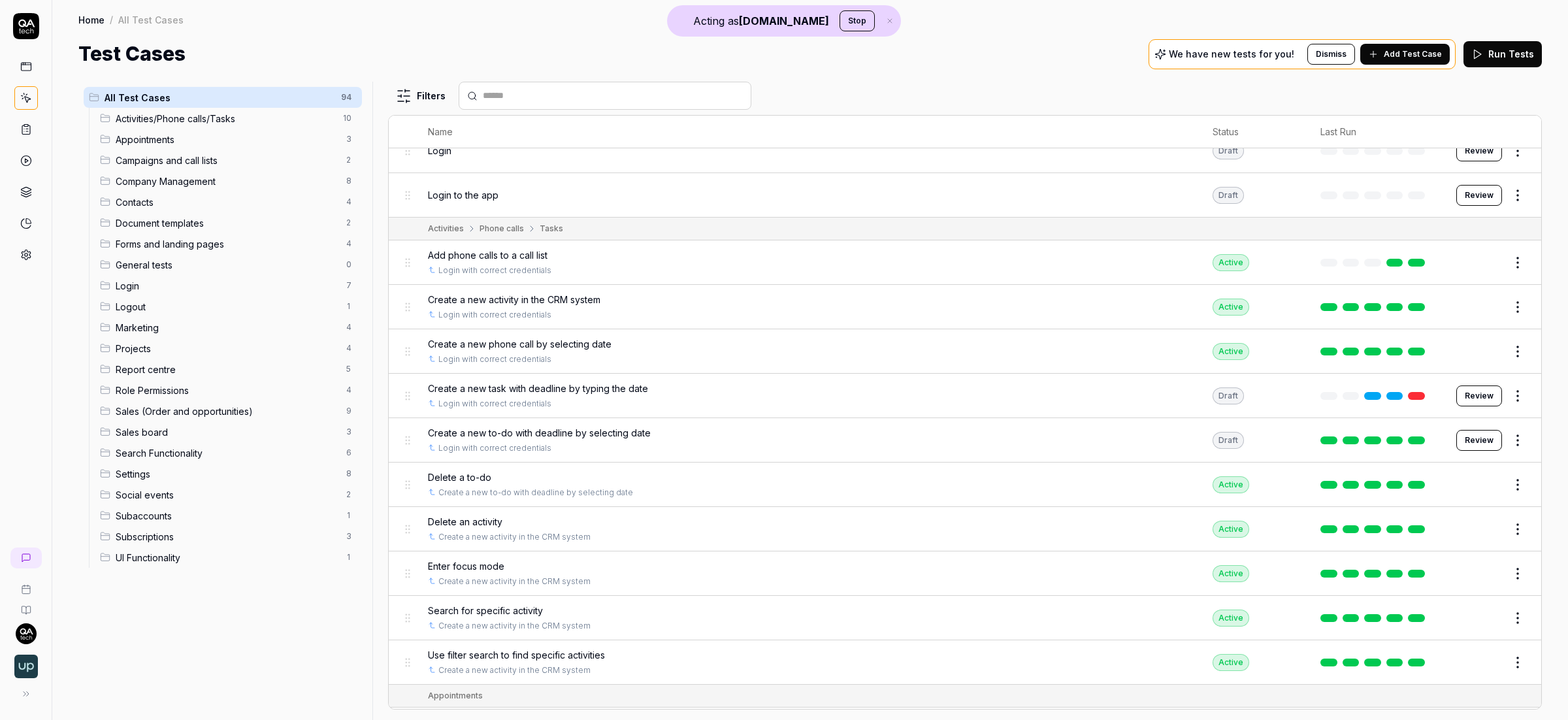
scroll to position [66, 0]
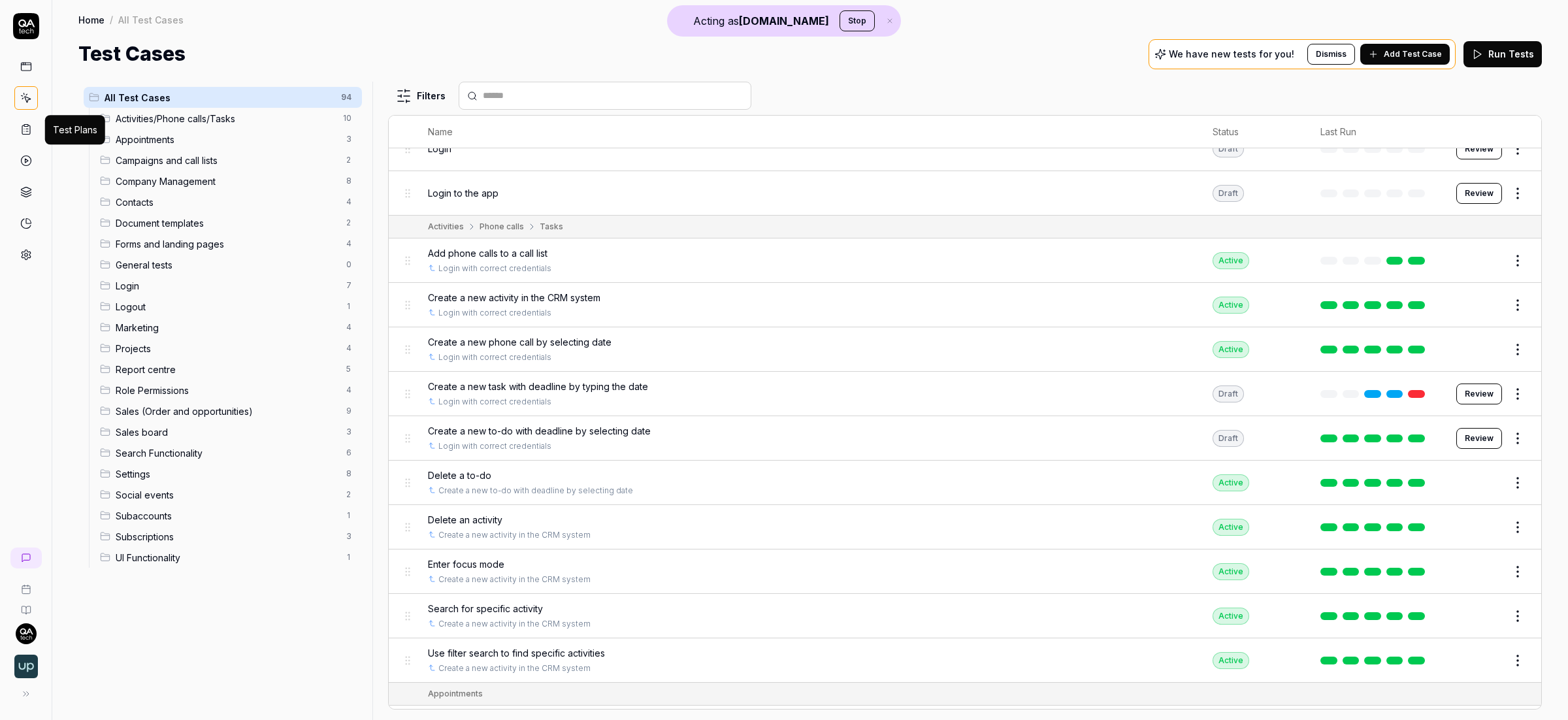
click at [22, 133] on icon at bounding box center [27, 129] width 12 height 12
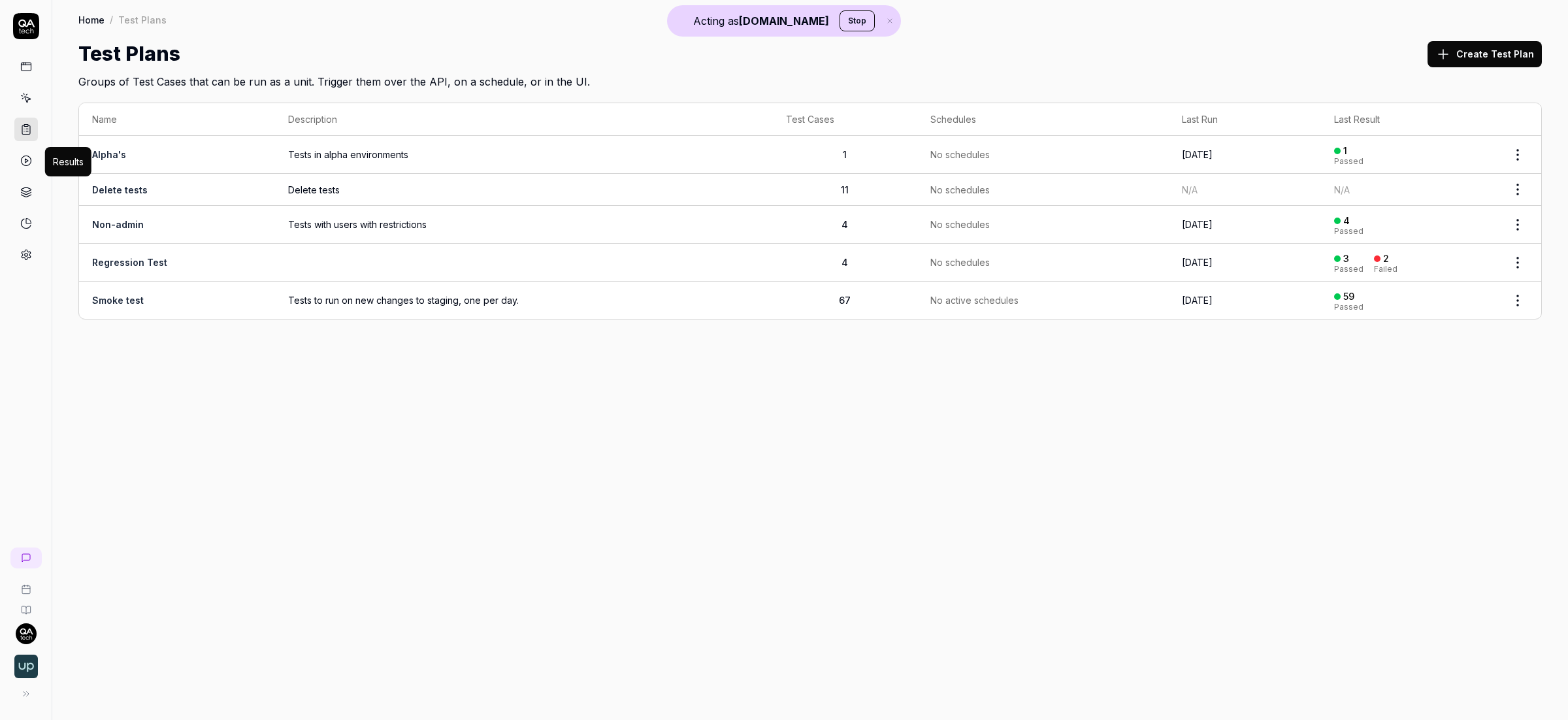
click at [31, 156] on icon at bounding box center [27, 161] width 12 height 12
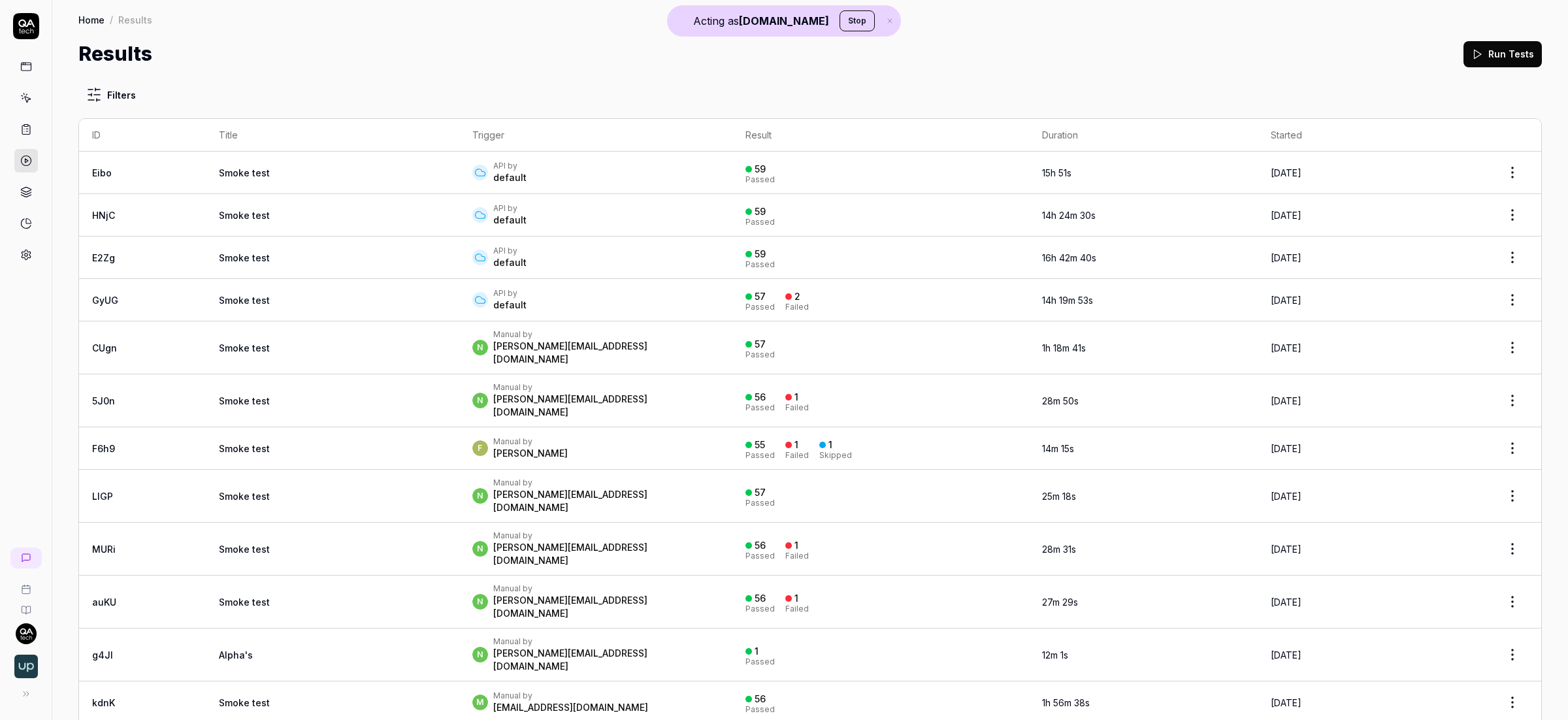
click at [541, 437] on div "F Manual by Fredrik Seidl" at bounding box center [596, 448] width 247 height 24
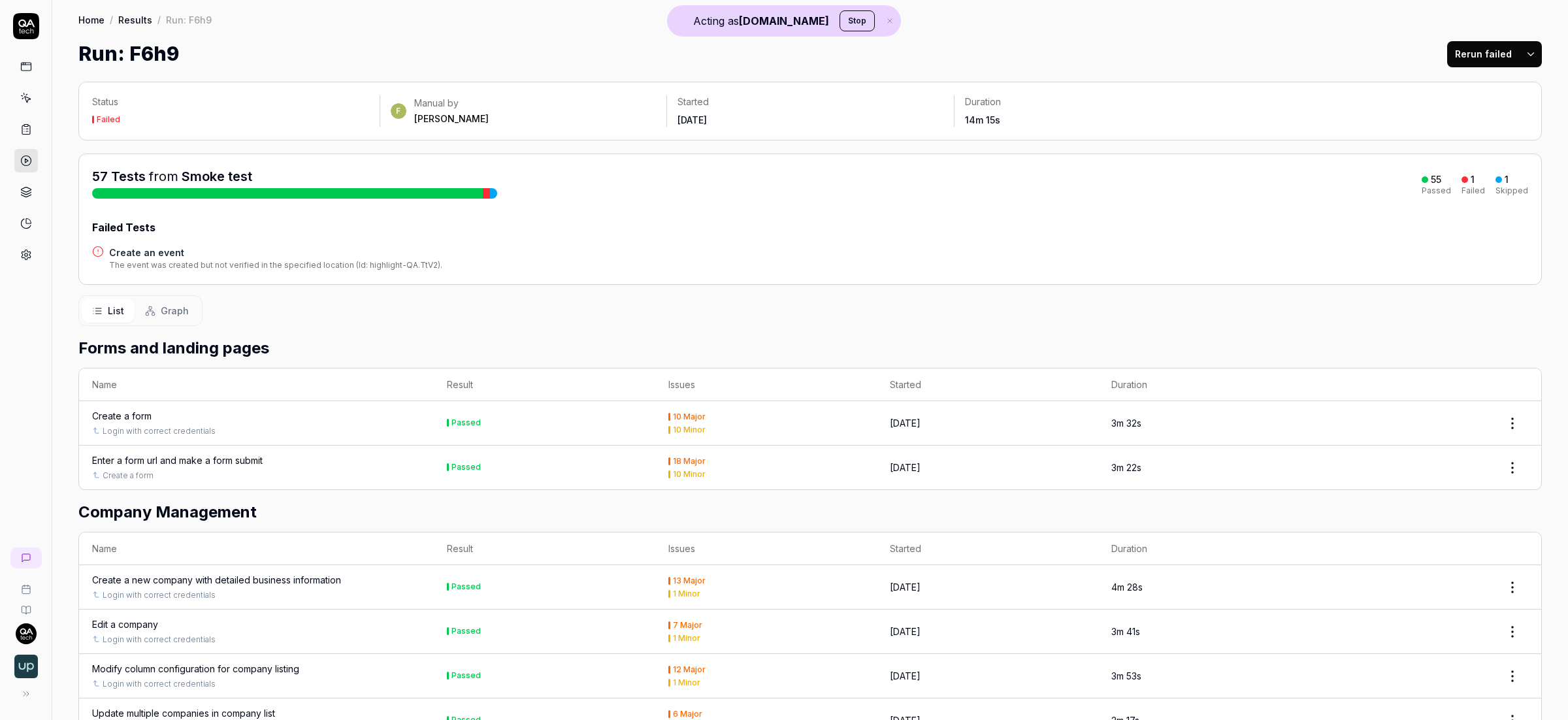
click at [172, 305] on span "Graph" at bounding box center [175, 311] width 28 height 14
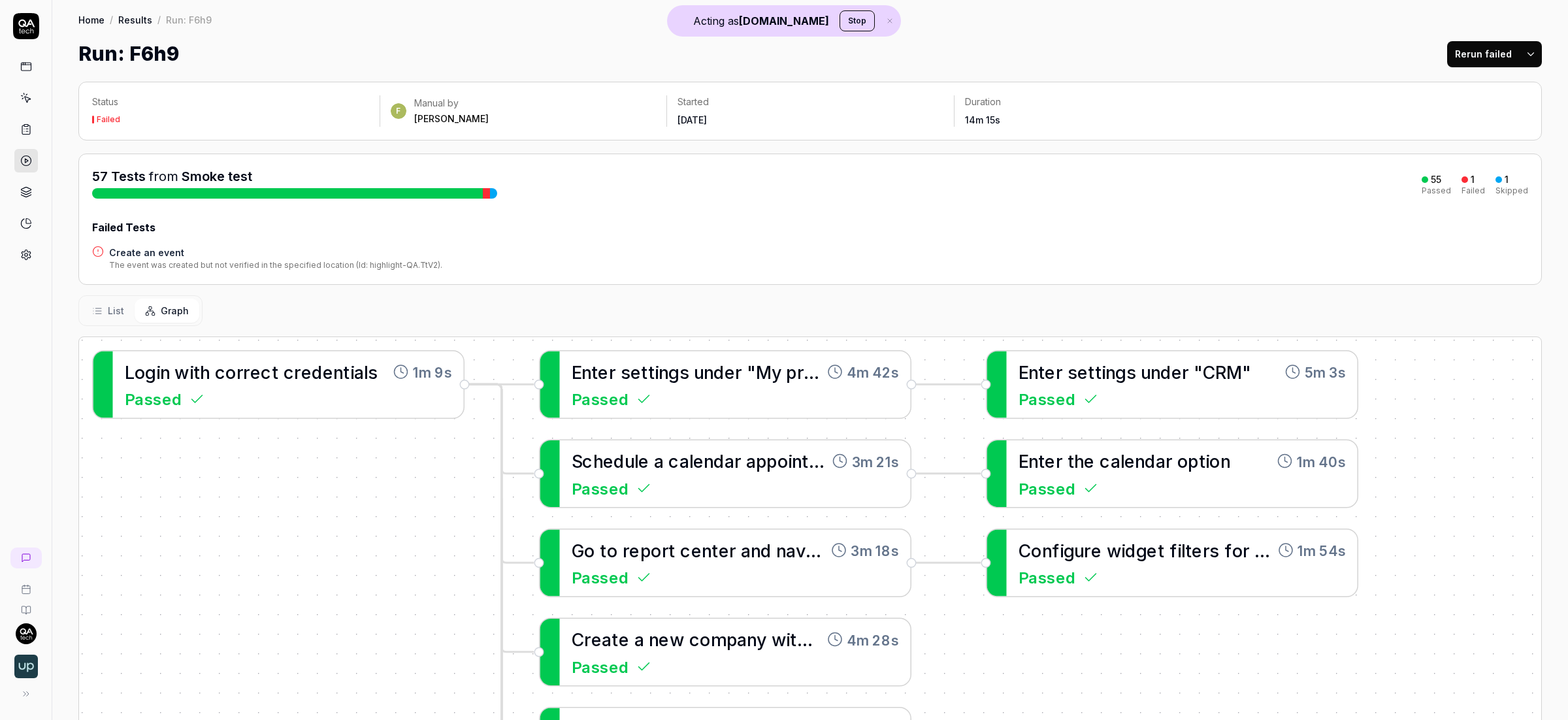
click at [116, 309] on span "List" at bounding box center [116, 311] width 17 height 14
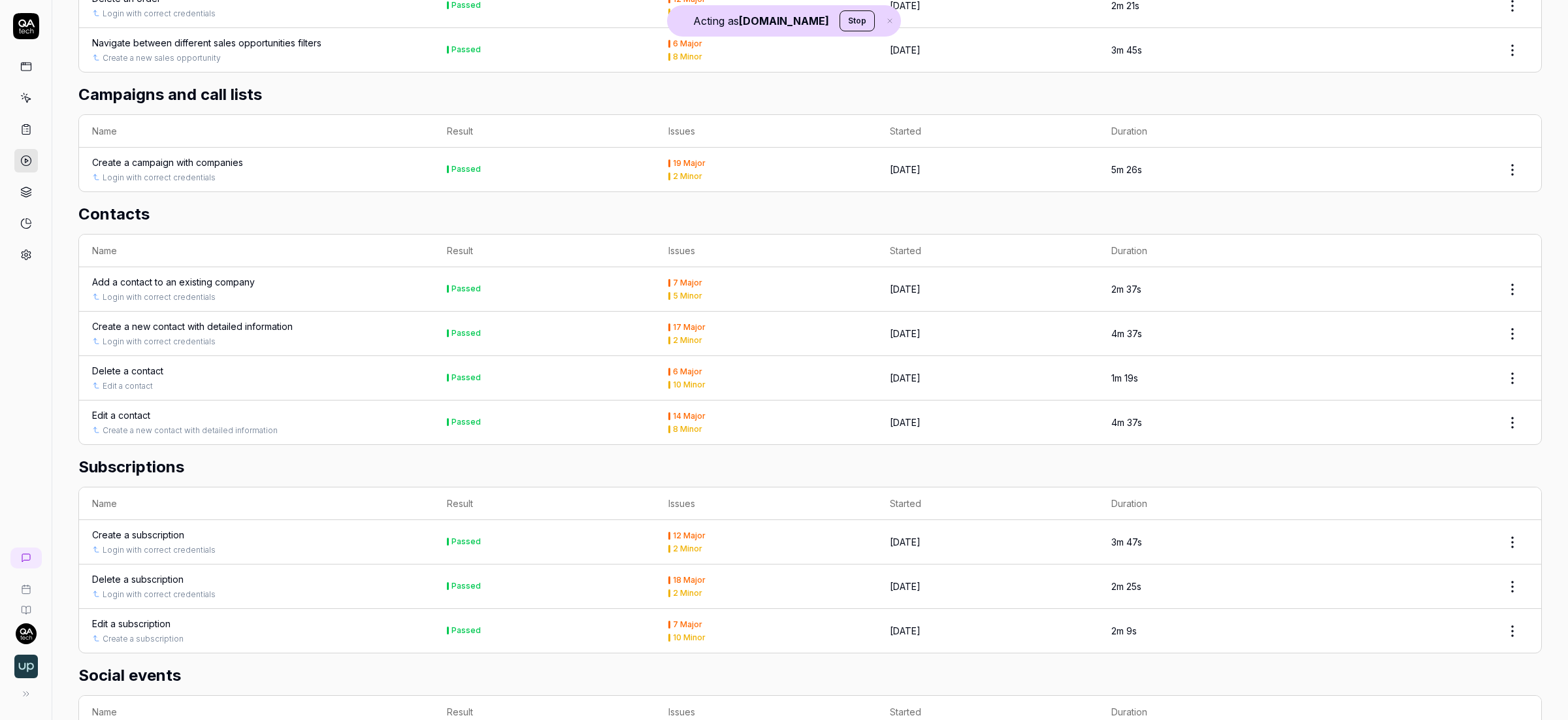
scroll to position [3028, 0]
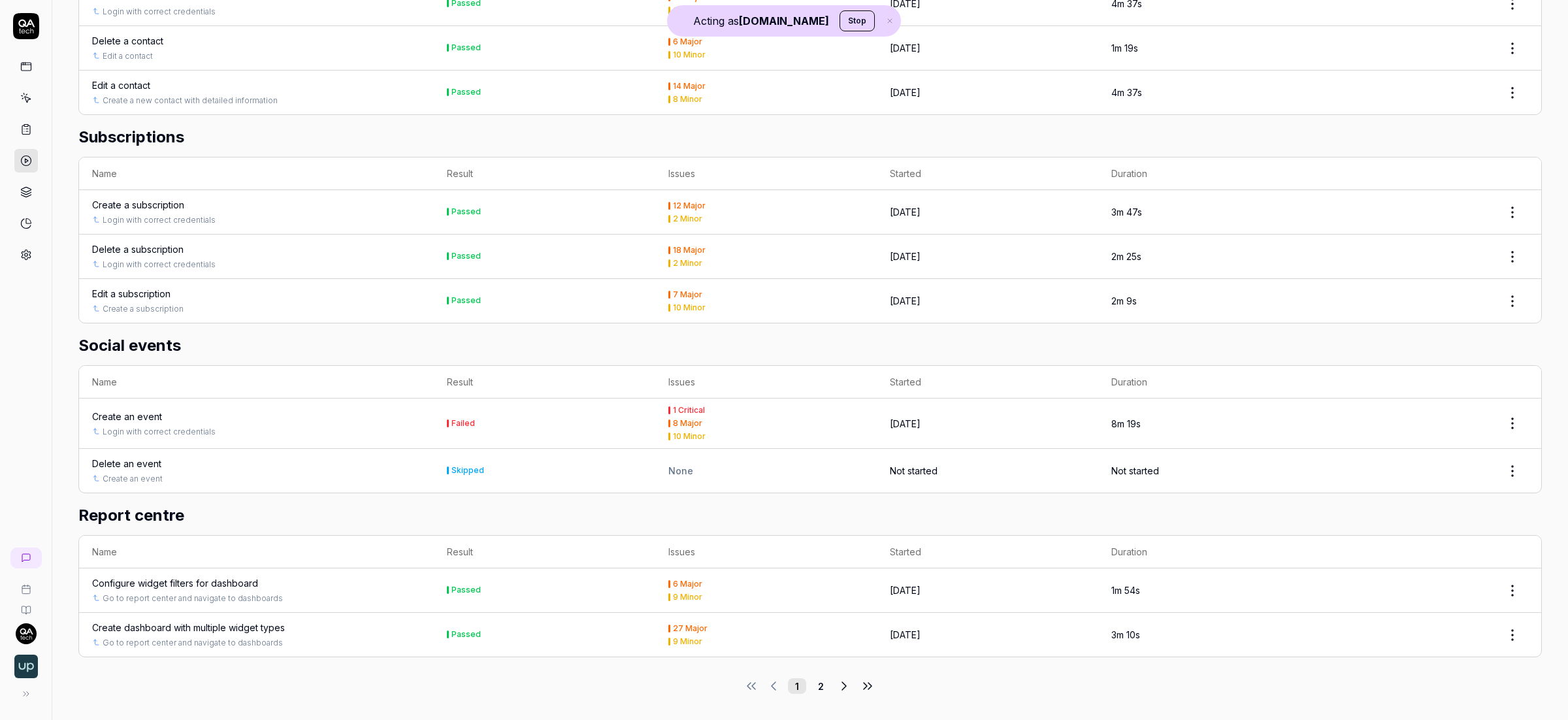
click at [152, 412] on div "Create an event" at bounding box center [126, 417] width 70 height 14
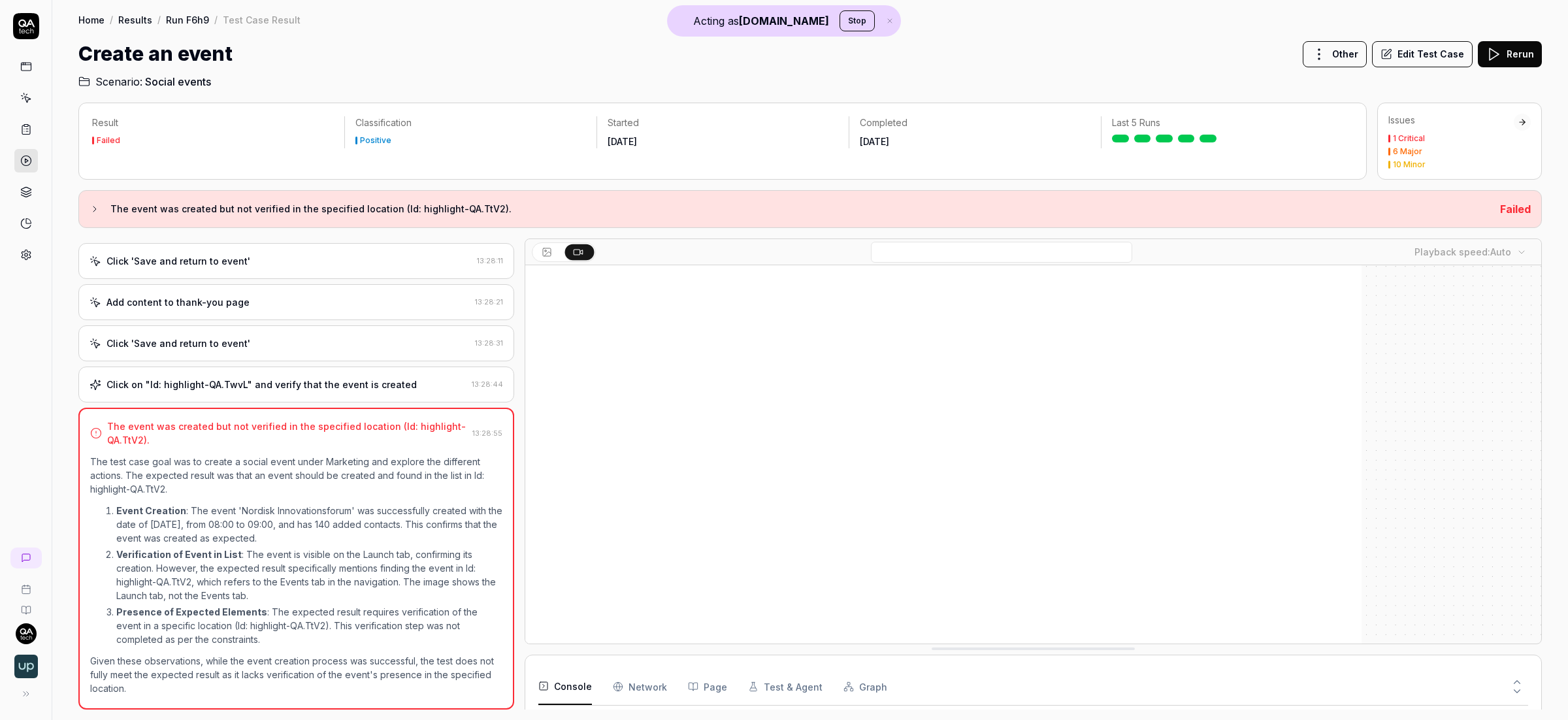
scroll to position [32, 0]
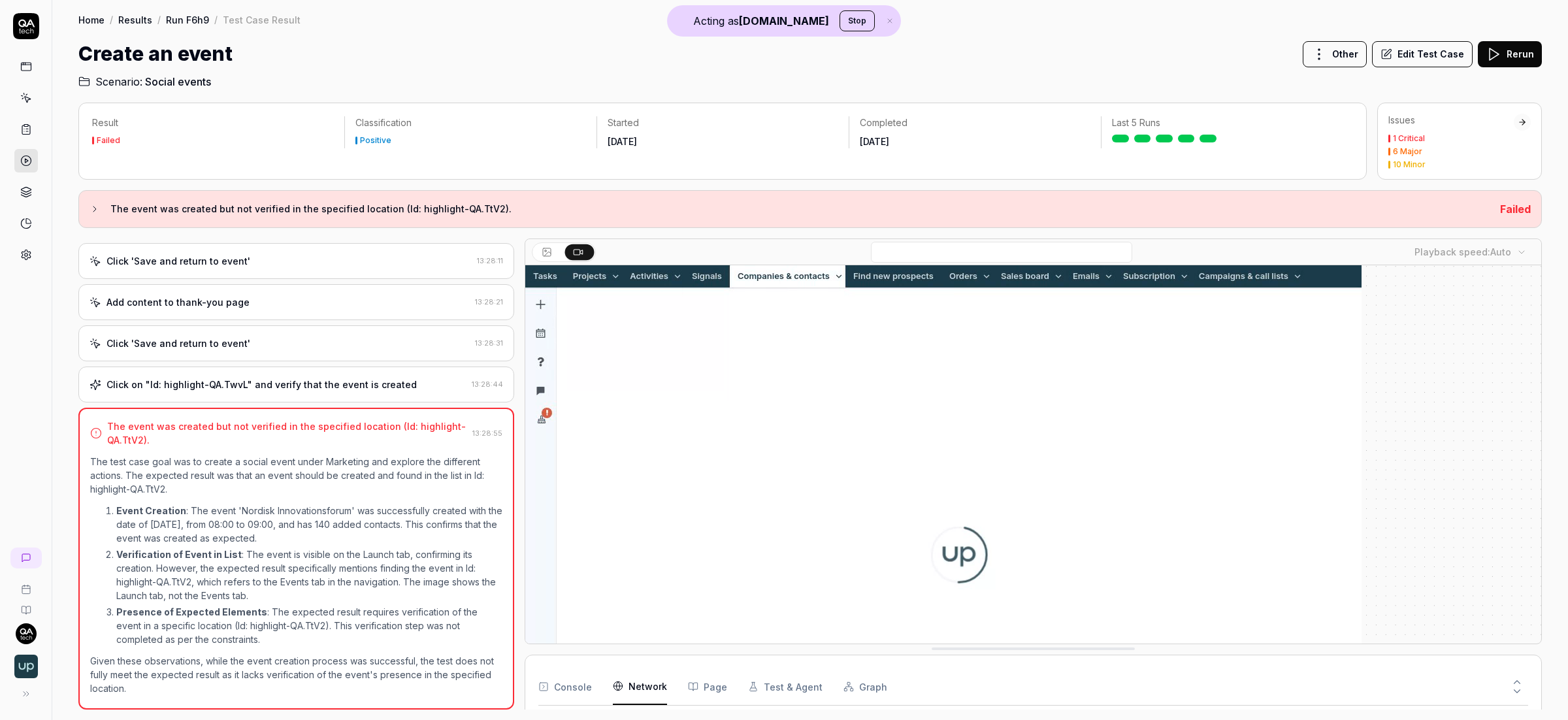
click at [640, 687] on Requests "Network" at bounding box center [639, 686] width 54 height 37
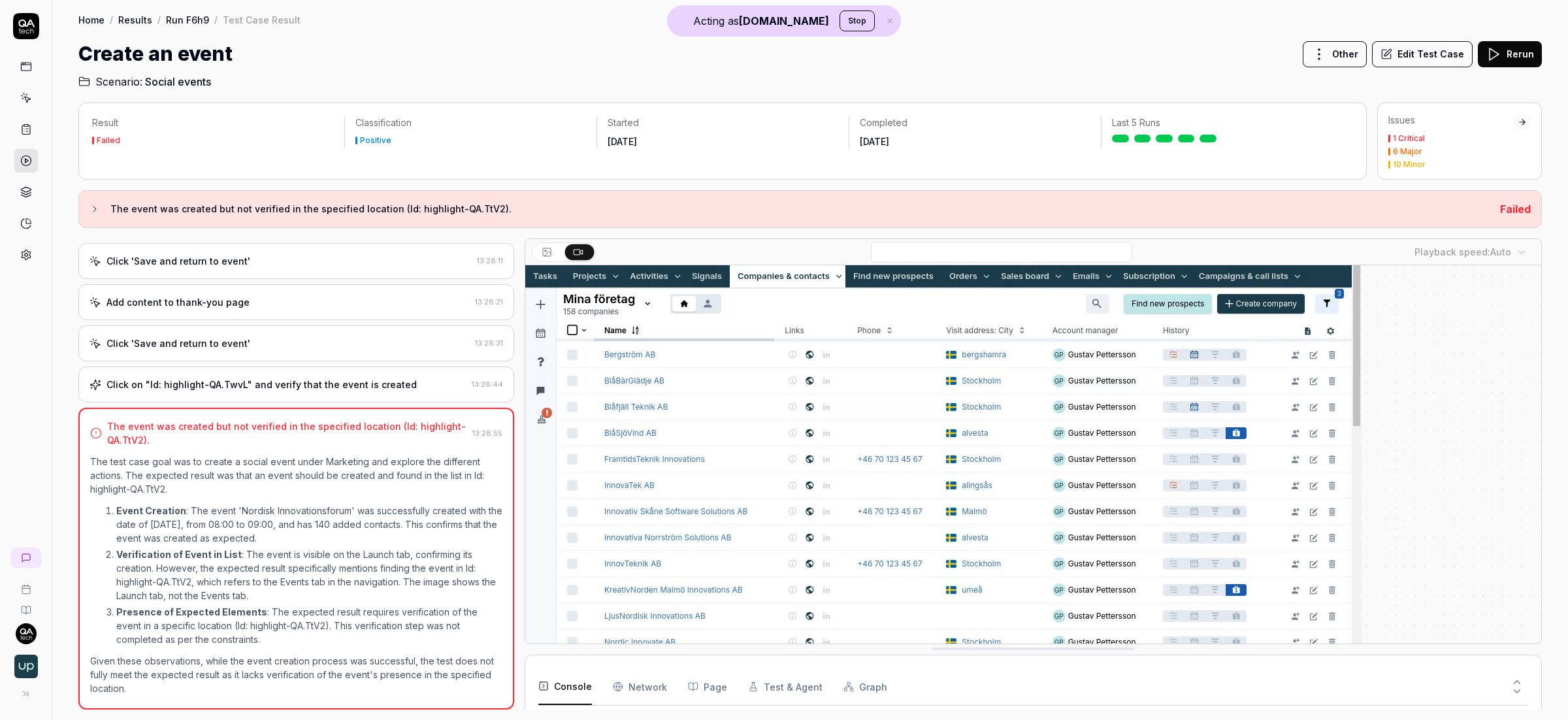
click at [575, 692] on button "Console" at bounding box center [565, 686] width 53 height 37
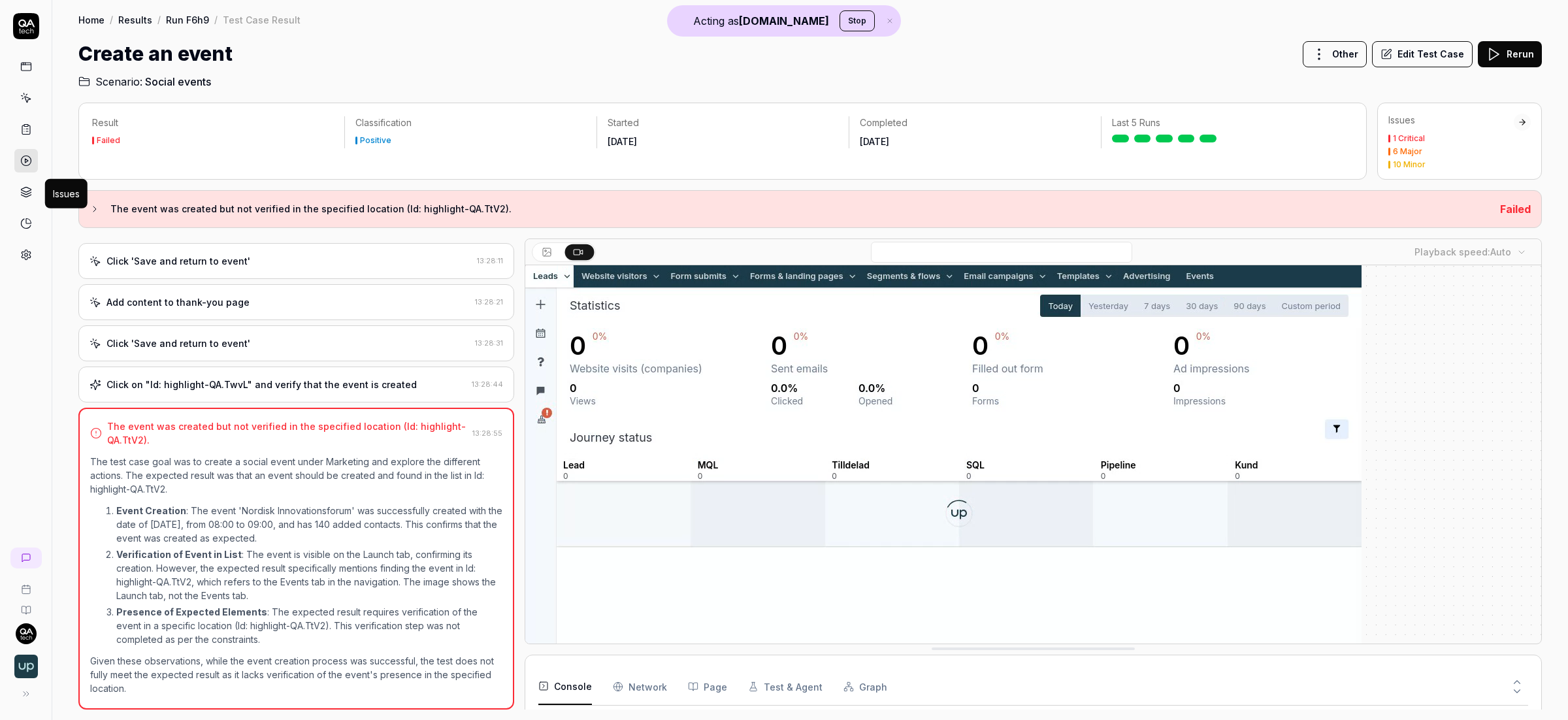
click at [33, 193] on link at bounding box center [27, 193] width 24 height 24
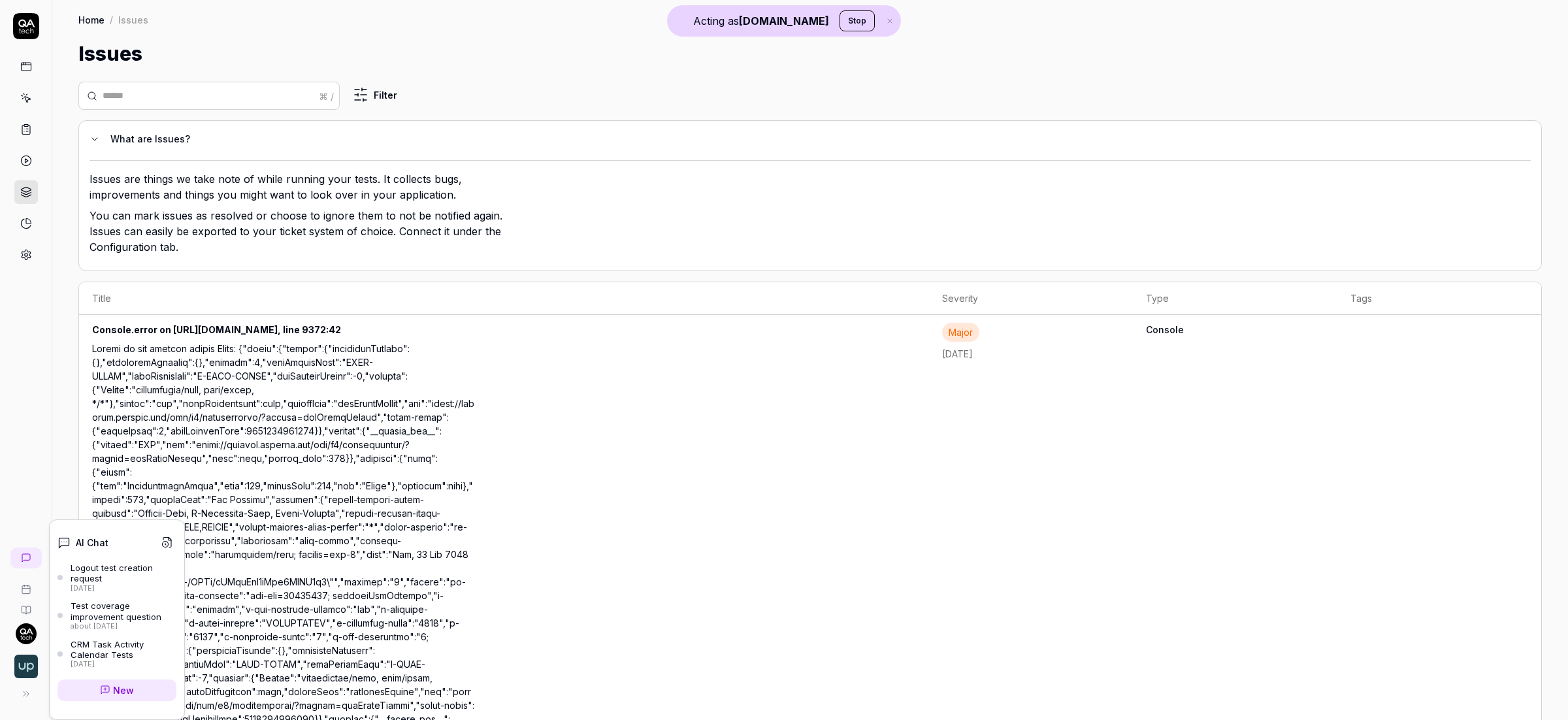
click at [29, 556] on icon at bounding box center [26, 558] width 11 height 11
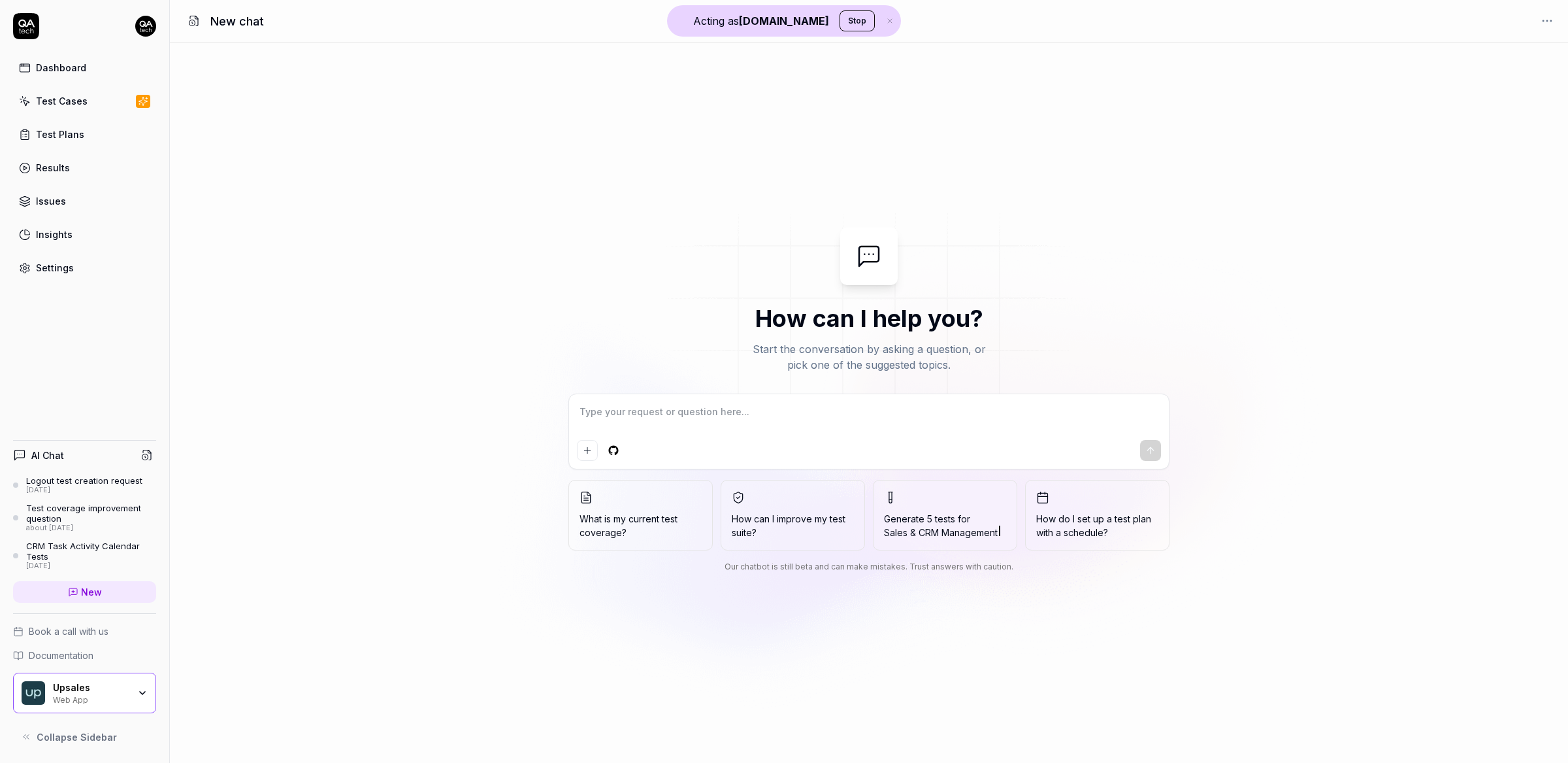
type textarea "*"
